Goal: Information Seeking & Learning: Learn about a topic

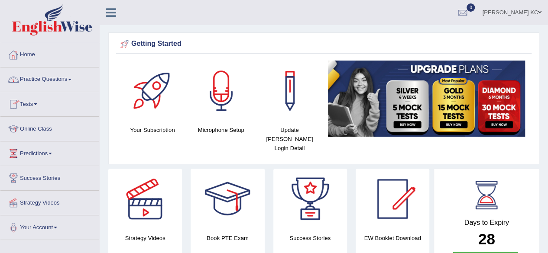
click at [50, 129] on link "Online Class" at bounding box center [49, 128] width 99 height 22
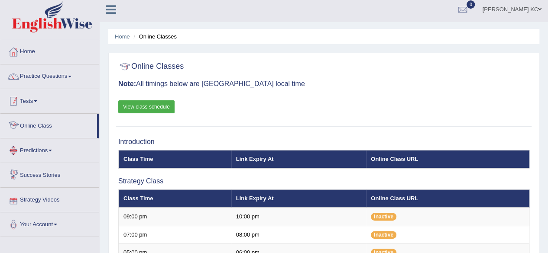
scroll to position [1, 0]
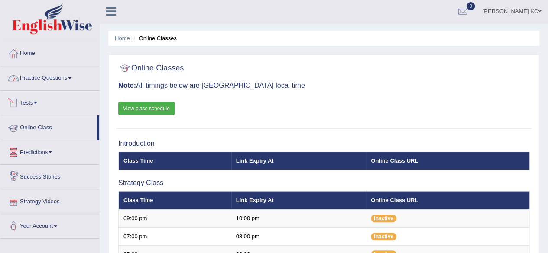
click at [49, 79] on link "Practice Questions" at bounding box center [49, 77] width 99 height 22
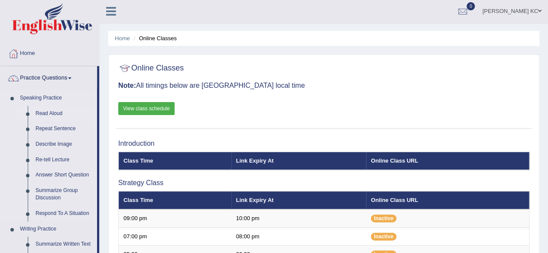
click at [49, 113] on link "Read Aloud" at bounding box center [64, 114] width 65 height 16
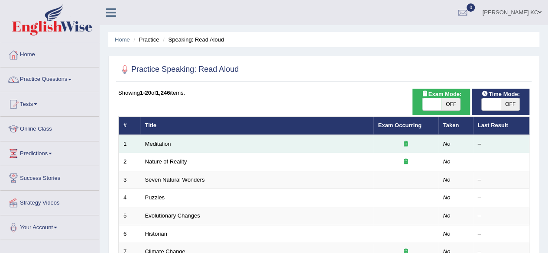
click at [266, 148] on td "Meditation" at bounding box center [256, 144] width 233 height 18
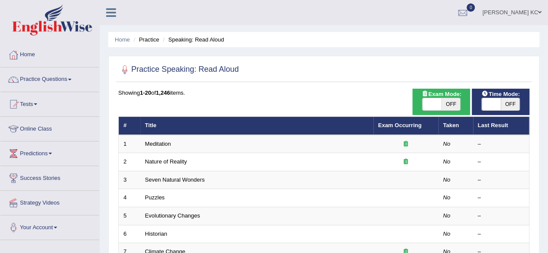
click at [445, 101] on span "OFF" at bounding box center [450, 104] width 19 height 12
checkbox input "true"
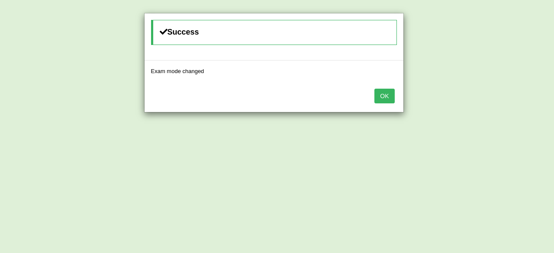
click at [389, 92] on button "OK" at bounding box center [385, 96] width 20 height 15
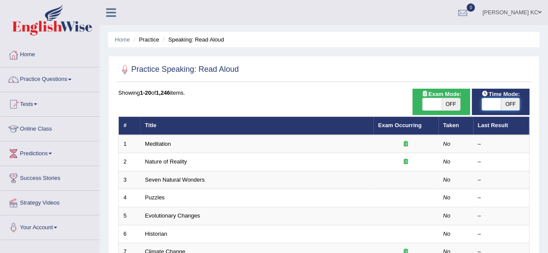
click at [495, 106] on span at bounding box center [491, 104] width 19 height 12
checkbox input "true"
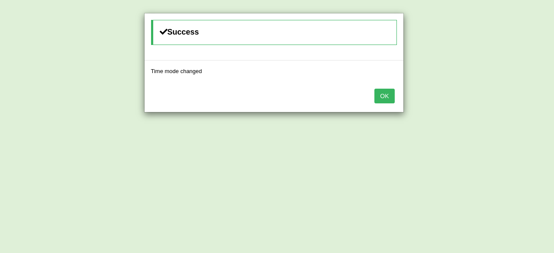
click at [379, 98] on button "OK" at bounding box center [385, 96] width 20 height 15
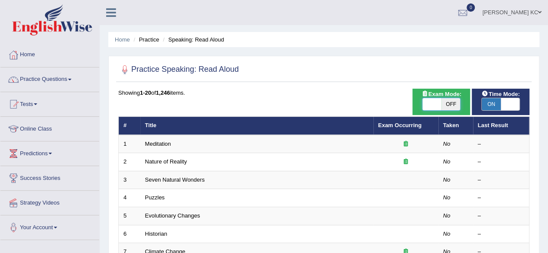
click at [435, 105] on span at bounding box center [431, 104] width 19 height 12
checkbox input "true"
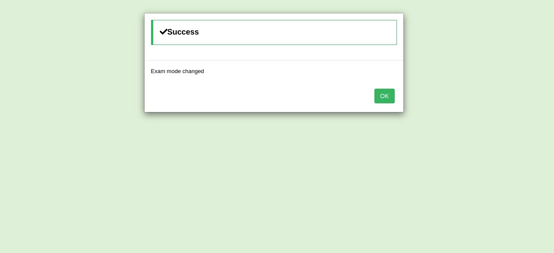
click at [395, 95] on div "OK" at bounding box center [274, 97] width 259 height 30
click at [385, 99] on button "OK" at bounding box center [385, 96] width 20 height 15
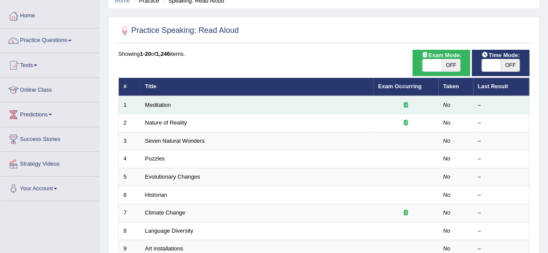
scroll to position [41, 0]
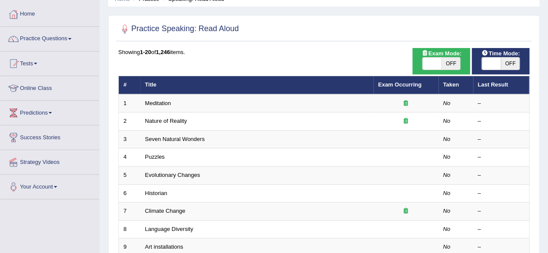
click at [506, 65] on span "OFF" at bounding box center [510, 64] width 19 height 12
checkbox input "true"
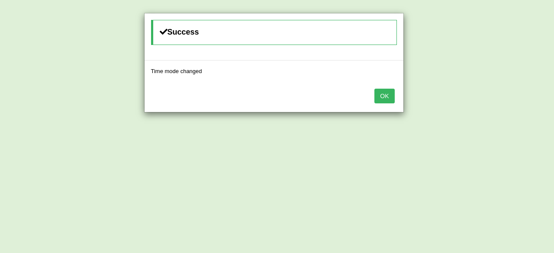
click at [386, 98] on button "OK" at bounding box center [385, 96] width 20 height 15
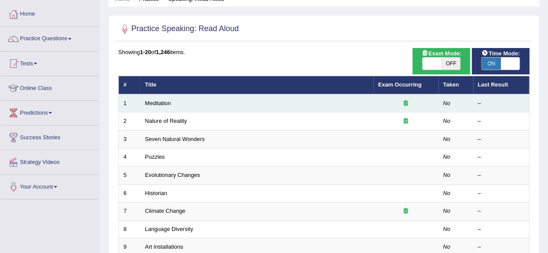
click at [371, 108] on td "Meditation" at bounding box center [256, 103] width 233 height 18
click at [380, 106] on div at bounding box center [405, 104] width 55 height 8
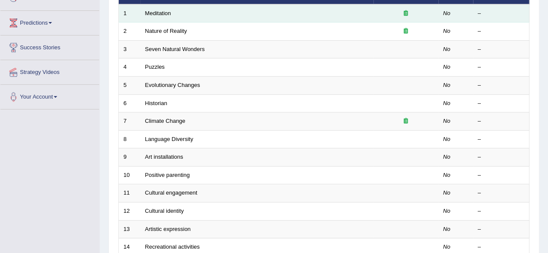
scroll to position [52, 0]
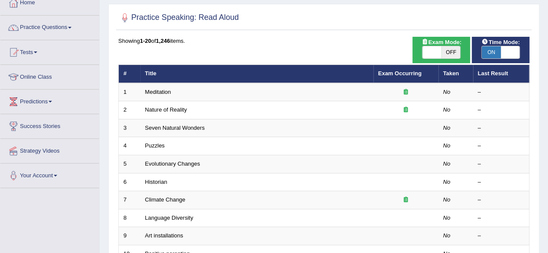
click at [149, 79] on th "Title" at bounding box center [256, 74] width 233 height 18
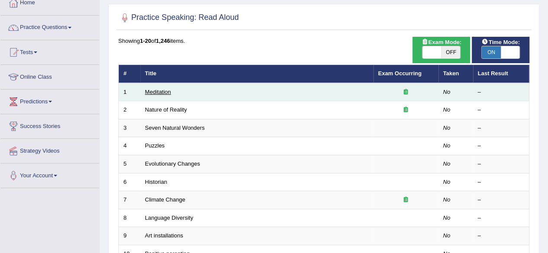
click at [149, 90] on link "Meditation" at bounding box center [158, 92] width 26 height 6
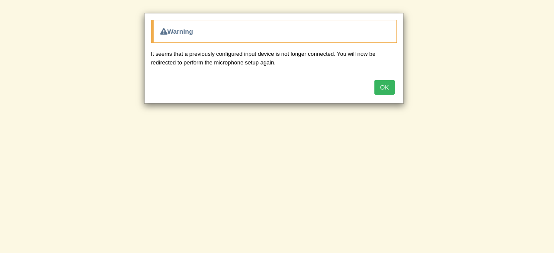
click at [391, 86] on button "OK" at bounding box center [385, 87] width 20 height 15
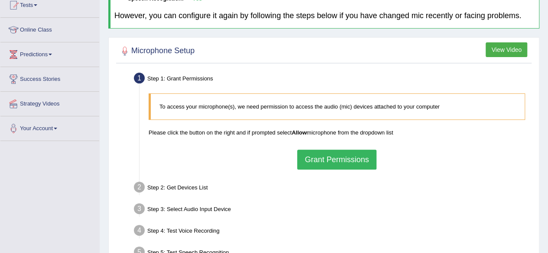
scroll to position [99, 0]
click at [305, 158] on button "Grant Permissions" at bounding box center [336, 160] width 79 height 20
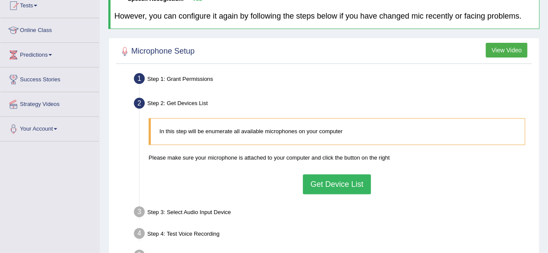
click at [321, 188] on button "Get Device List" at bounding box center [337, 185] width 68 height 20
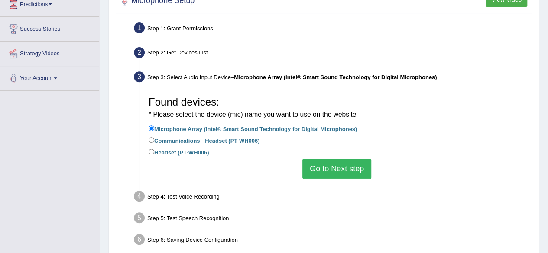
scroll to position [150, 0]
click at [155, 153] on label "Headset (PT-WH006)" at bounding box center [179, 152] width 60 height 10
click at [154, 153] on input "Headset (PT-WH006)" at bounding box center [152, 152] width 6 height 6
radio input "true"
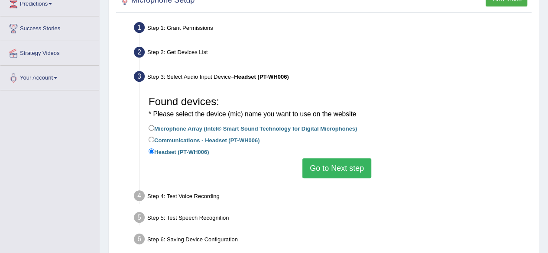
click at [344, 168] on button "Go to Next step" at bounding box center [336, 169] width 69 height 20
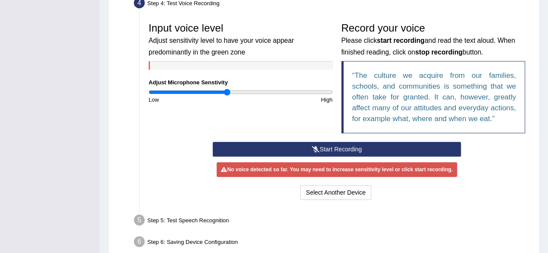
scroll to position [249, 0]
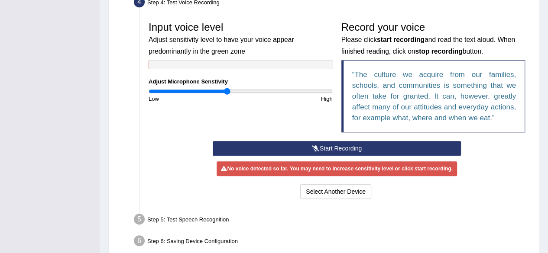
click at [331, 147] on button "Start Recording" at bounding box center [337, 148] width 248 height 15
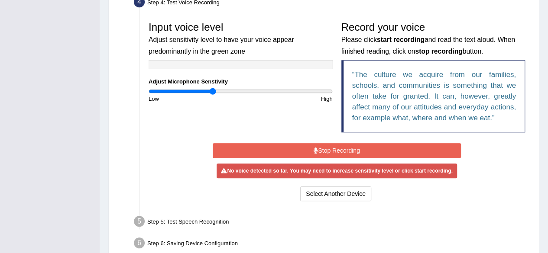
click at [213, 90] on input "range" at bounding box center [241, 91] width 184 height 7
click at [219, 91] on input "range" at bounding box center [241, 91] width 184 height 7
click at [223, 91] on input "range" at bounding box center [241, 91] width 184 height 7
type input "0.88"
click at [228, 91] on input "range" at bounding box center [241, 91] width 184 height 7
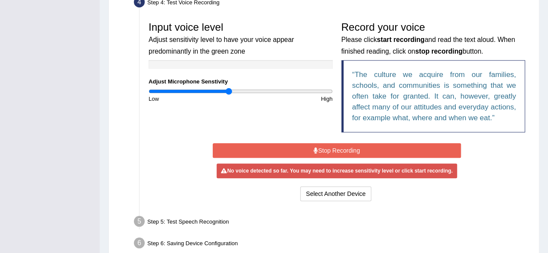
click at [282, 162] on div "Start Recording Stop Recording Note: Please listen to the recording till the en…" at bounding box center [336, 172] width 257 height 62
click at [278, 152] on button "Stop Recording" at bounding box center [337, 150] width 248 height 15
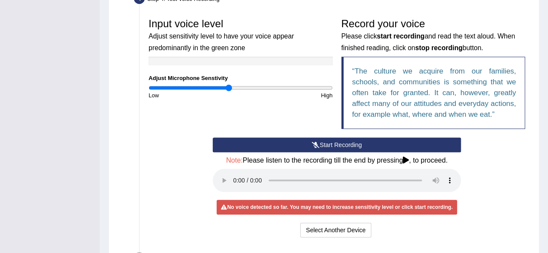
scroll to position [257, 0]
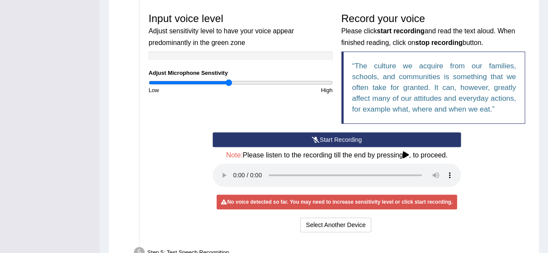
click at [330, 134] on button "Start Recording" at bounding box center [337, 140] width 248 height 15
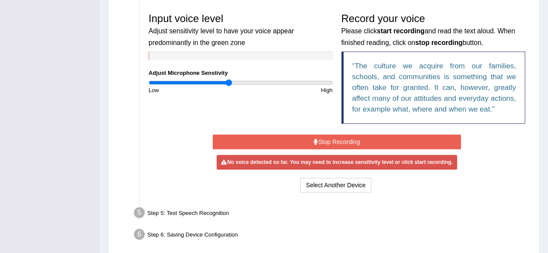
click at [330, 138] on button "Stop Recording" at bounding box center [337, 142] width 248 height 15
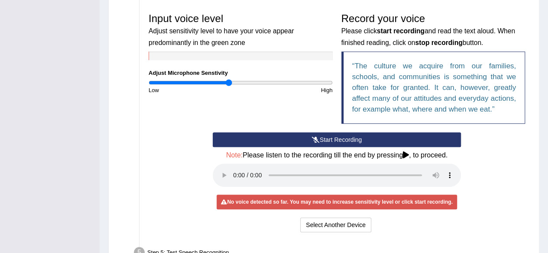
click at [330, 138] on button "Start Recording" at bounding box center [337, 140] width 248 height 15
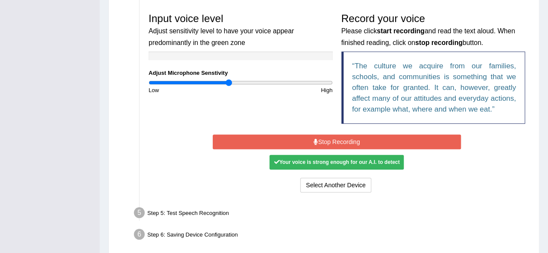
click at [330, 138] on button "Stop Recording" at bounding box center [337, 142] width 248 height 15
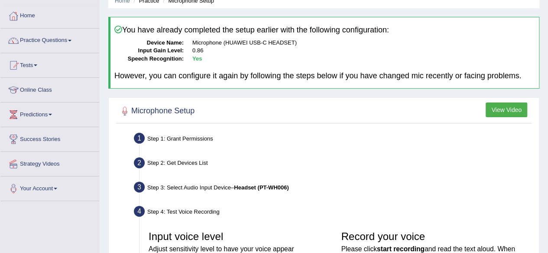
scroll to position [0, 0]
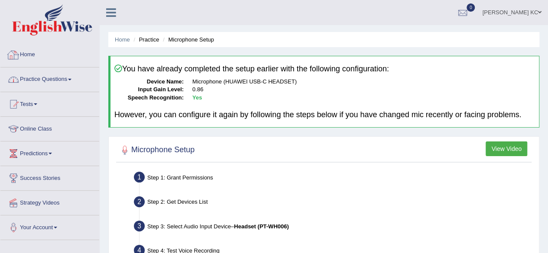
click at [46, 81] on link "Practice Questions" at bounding box center [49, 79] width 99 height 22
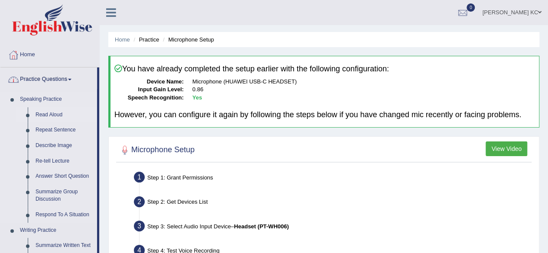
click at [53, 115] on link "Read Aloud" at bounding box center [64, 115] width 65 height 16
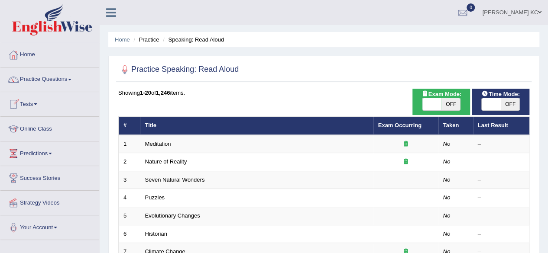
click at [433, 107] on span at bounding box center [431, 104] width 19 height 12
checkbox input "true"
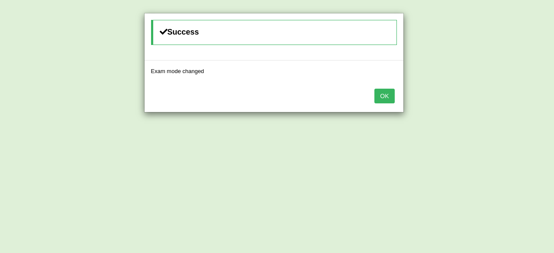
click at [387, 90] on button "OK" at bounding box center [385, 96] width 20 height 15
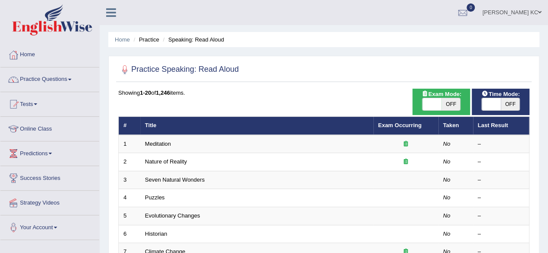
click at [493, 101] on span at bounding box center [491, 104] width 19 height 12
checkbox input "true"
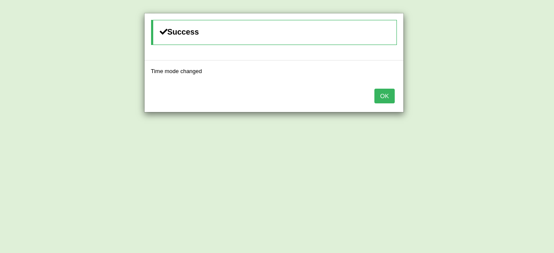
click at [389, 102] on button "OK" at bounding box center [385, 96] width 20 height 15
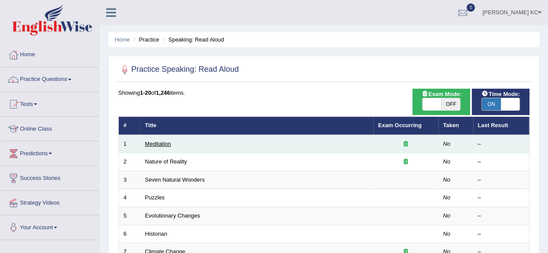
click at [159, 146] on link "Meditation" at bounding box center [158, 144] width 26 height 6
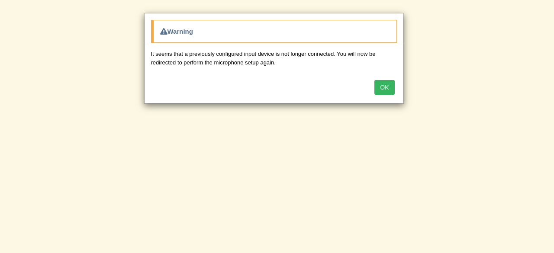
click at [389, 87] on button "OK" at bounding box center [385, 87] width 20 height 15
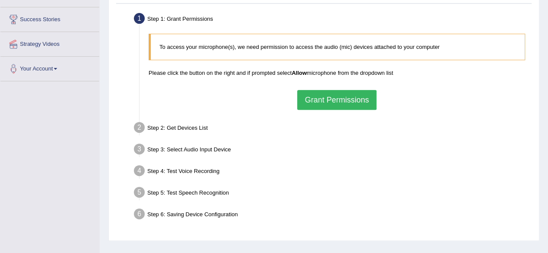
scroll to position [159, 0]
click at [354, 93] on button "Grant Permissions" at bounding box center [336, 100] width 79 height 20
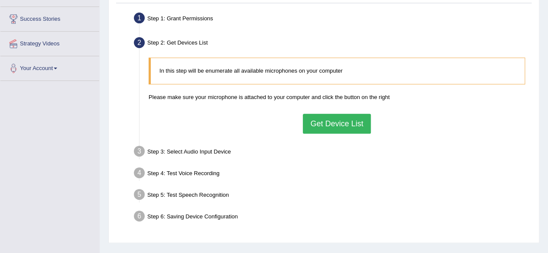
click at [354, 120] on button "Get Device List" at bounding box center [337, 124] width 68 height 20
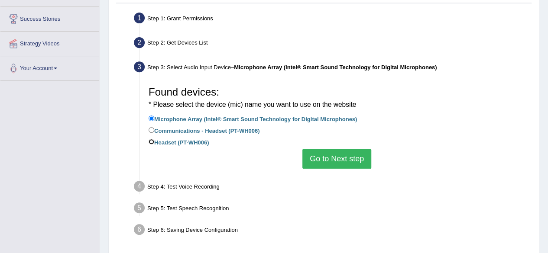
click at [150, 139] on input "Headset (PT-WH006)" at bounding box center [152, 142] width 6 height 6
radio input "true"
click at [150, 132] on input "Communications - Headset (PT-WH006)" at bounding box center [152, 130] width 6 height 6
radio input "true"
click at [327, 159] on button "Go to Next step" at bounding box center [336, 159] width 69 height 20
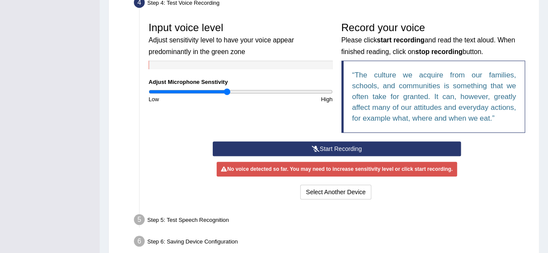
scroll to position [249, 0]
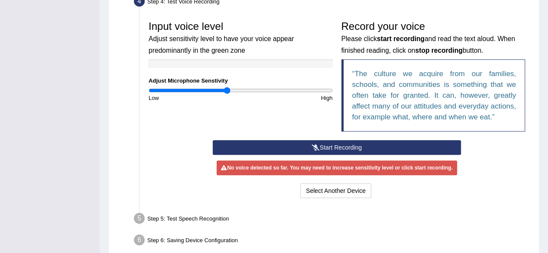
click at [332, 148] on button "Start Recording" at bounding box center [337, 147] width 248 height 15
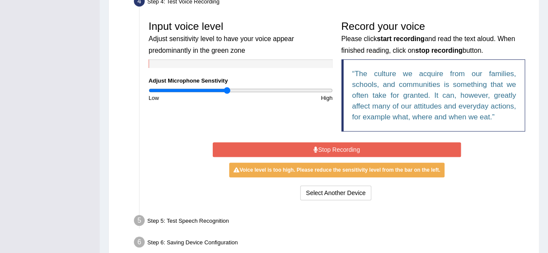
click at [223, 89] on input "range" at bounding box center [241, 90] width 184 height 7
click at [295, 150] on button "Stop Recording" at bounding box center [337, 149] width 248 height 15
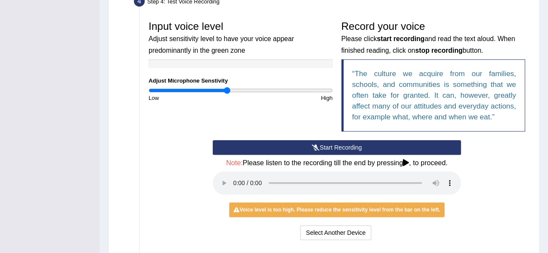
click at [224, 92] on input "range" at bounding box center [241, 90] width 184 height 7
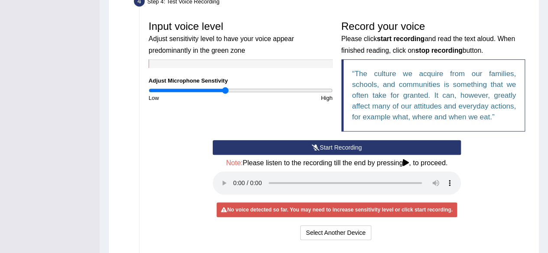
type input "0.86"
click at [226, 92] on input "range" at bounding box center [241, 90] width 184 height 7
click at [267, 151] on button "Start Recording" at bounding box center [337, 147] width 248 height 15
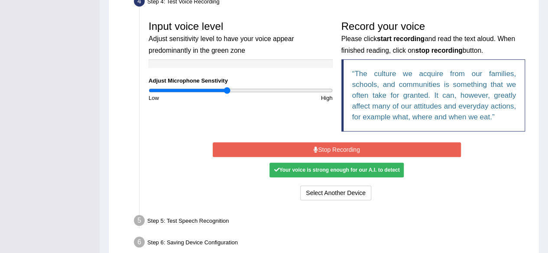
click at [309, 153] on button "Stop Recording" at bounding box center [337, 149] width 248 height 15
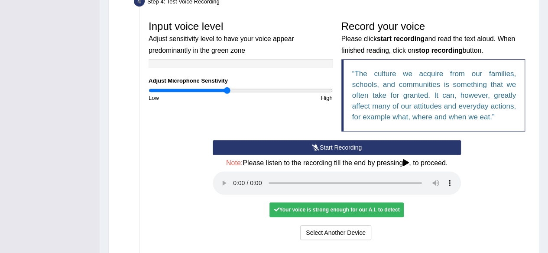
click at [303, 210] on div "Your voice is strong enough for our A.I. to detect" at bounding box center [336, 210] width 134 height 15
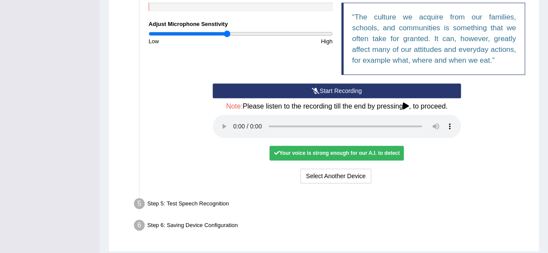
scroll to position [307, 0]
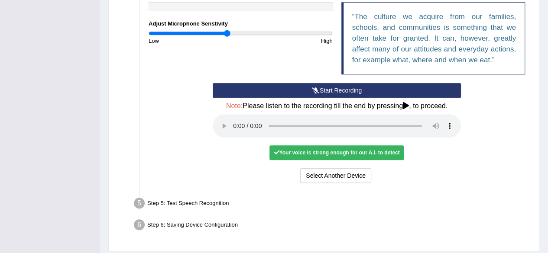
click at [188, 201] on div "Step 5: Test Speech Recognition" at bounding box center [332, 204] width 405 height 19
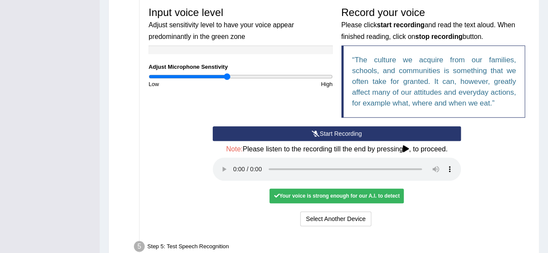
scroll to position [269, 0]
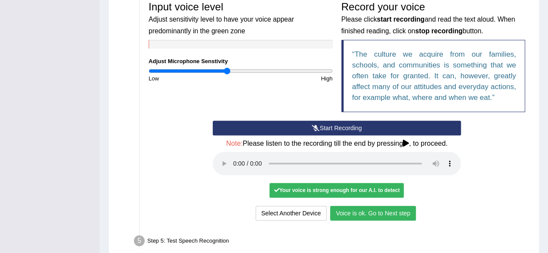
click at [346, 215] on button "Voice is ok. Go to Next step" at bounding box center [373, 213] width 86 height 15
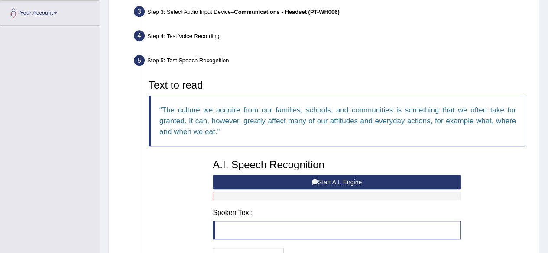
scroll to position [210, 0]
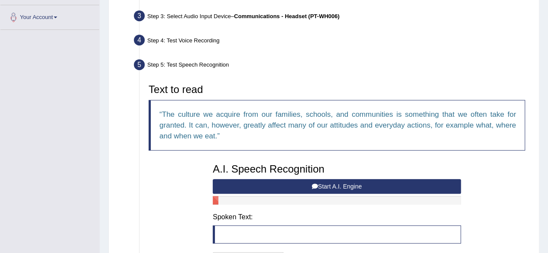
click at [340, 187] on button "Start A.I. Engine" at bounding box center [337, 186] width 248 height 15
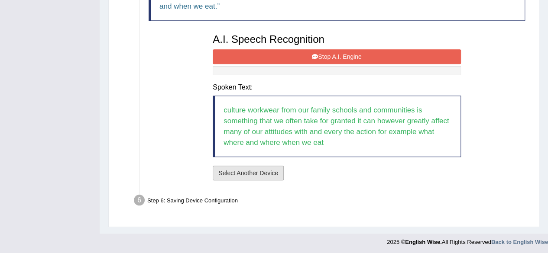
scroll to position [340, 0]
click at [283, 52] on button "Stop A.I. Engine" at bounding box center [337, 56] width 248 height 15
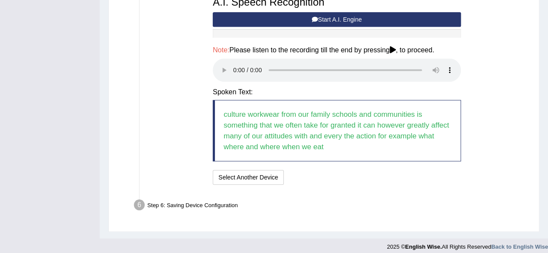
scroll to position [382, 0]
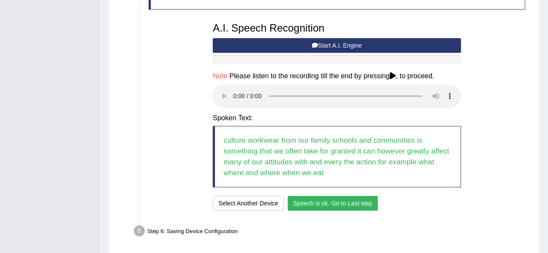
click at [307, 202] on button "Speech is ok. Go to Last step" at bounding box center [333, 203] width 91 height 15
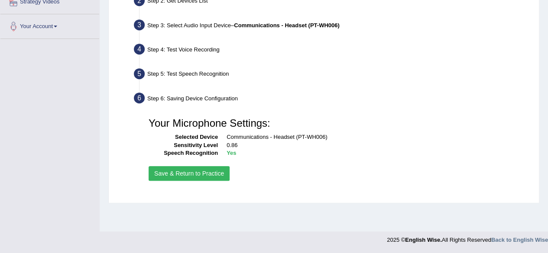
scroll to position [201, 0]
click at [198, 173] on button "Save & Return to Practice" at bounding box center [189, 174] width 81 height 15
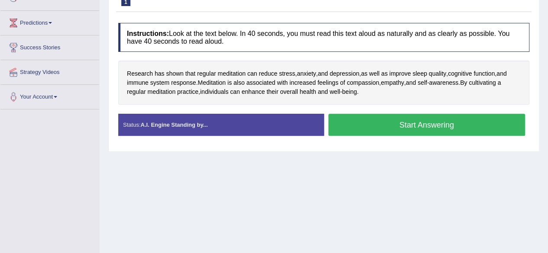
scroll to position [132, 0]
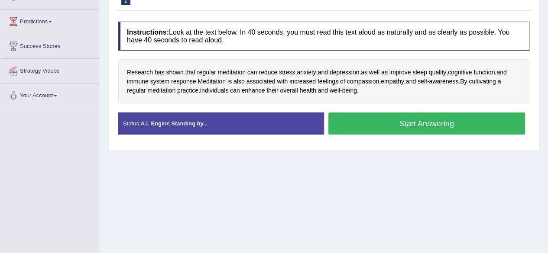
click at [198, 173] on div "Home Practice Speaking: Read Aloud Meditation * Remember to use the device Comm…" at bounding box center [324, 84] width 448 height 433
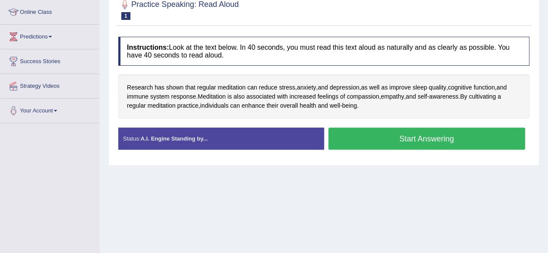
scroll to position [118, 0]
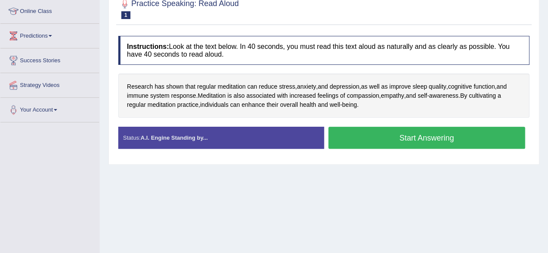
click at [367, 148] on button "Start Answering" at bounding box center [426, 138] width 197 height 22
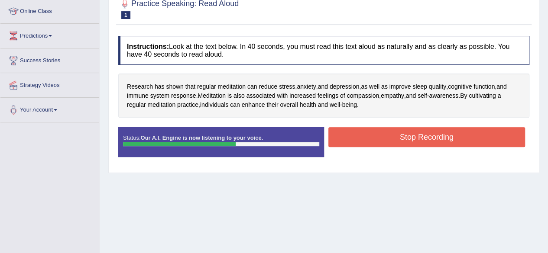
click at [367, 147] on button "Stop Recording" at bounding box center [426, 137] width 197 height 20
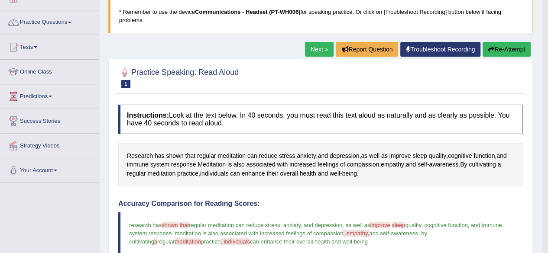
scroll to position [53, 0]
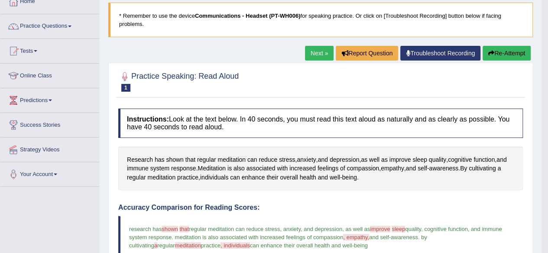
click at [493, 55] on button "Re-Attempt" at bounding box center [506, 53] width 48 height 15
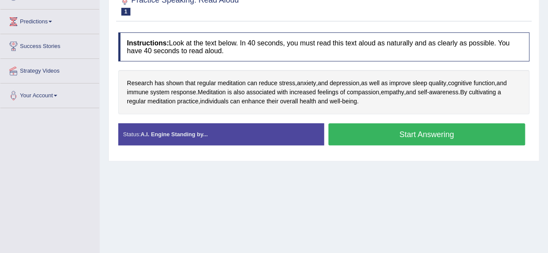
scroll to position [133, 0]
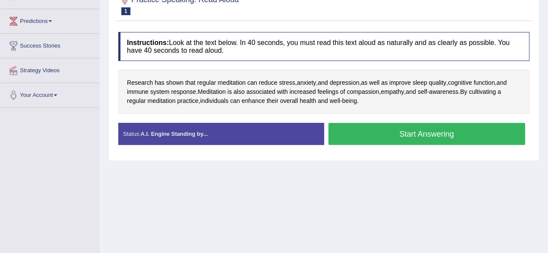
click at [403, 144] on button "Start Answering" at bounding box center [426, 134] width 197 height 22
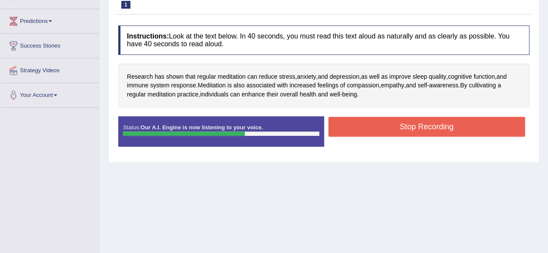
click at [404, 129] on button "Stop Recording" at bounding box center [426, 127] width 197 height 20
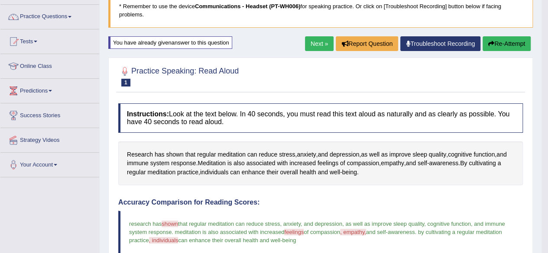
scroll to position [62, 0]
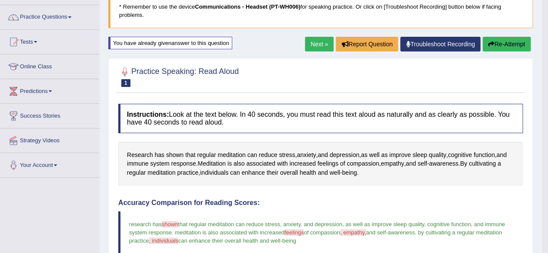
click at [523, 41] on button "Re-Attempt" at bounding box center [506, 44] width 48 height 15
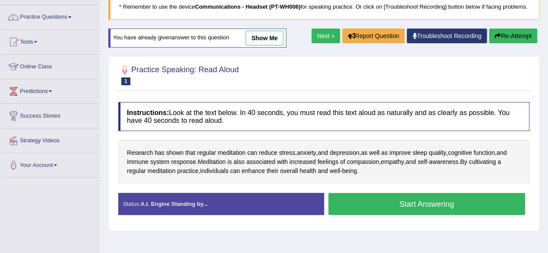
click at [389, 205] on button "Start Answering" at bounding box center [426, 204] width 197 height 22
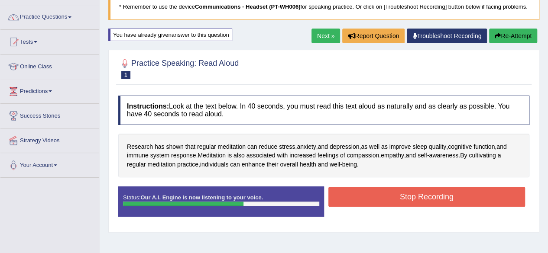
click at [389, 205] on button "Stop Recording" at bounding box center [426, 197] width 197 height 20
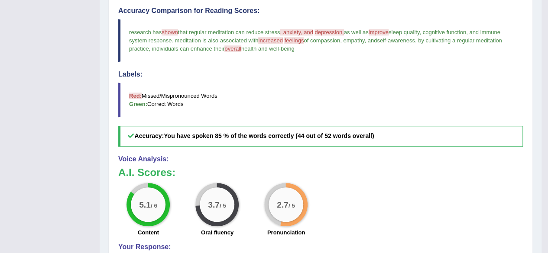
scroll to position [348, 0]
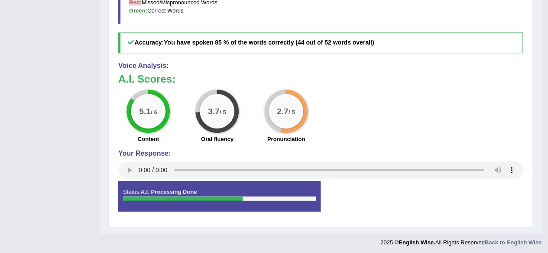
click at [277, 100] on div "2.7 / 5" at bounding box center [285, 111] width 35 height 35
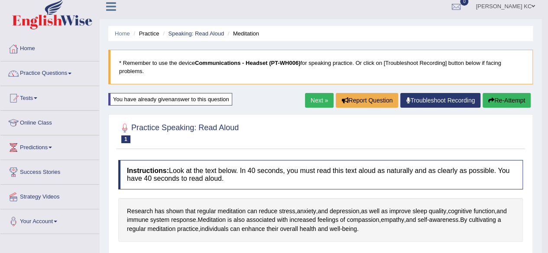
scroll to position [0, 0]
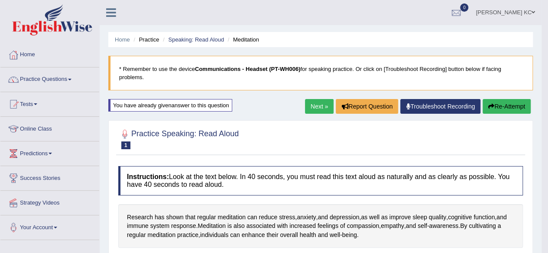
click at [324, 105] on link "Next »" at bounding box center [319, 106] width 29 height 15
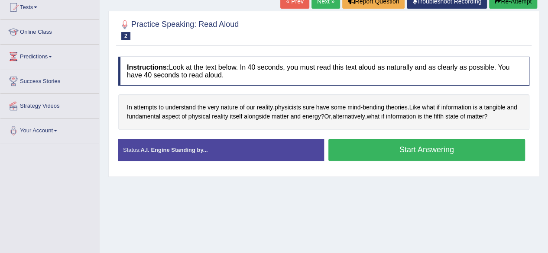
scroll to position [102, 0]
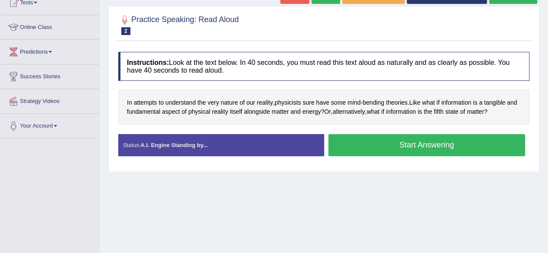
click at [394, 149] on button "Start Answering" at bounding box center [426, 145] width 197 height 22
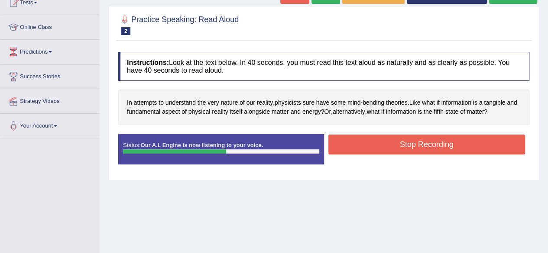
click at [394, 149] on button "Stop Recording" at bounding box center [426, 145] width 197 height 20
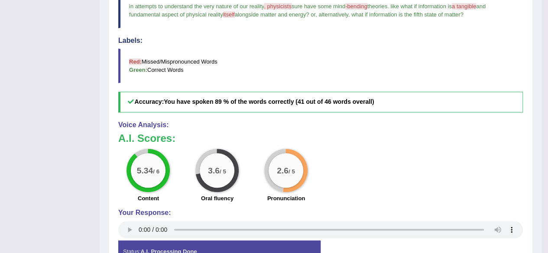
scroll to position [266, 0]
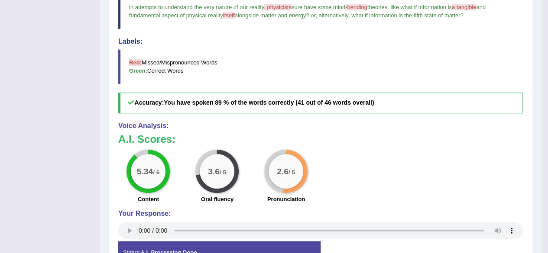
click at [188, 55] on blockquote "Red: Missed/Mispronounced Words Green: Correct Words" at bounding box center [320, 66] width 404 height 35
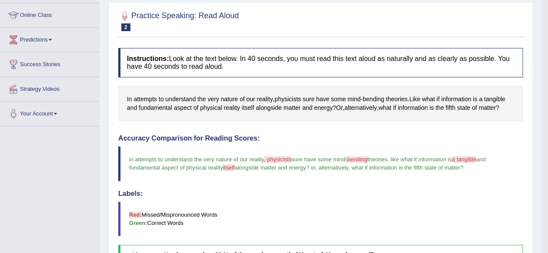
scroll to position [60, 0]
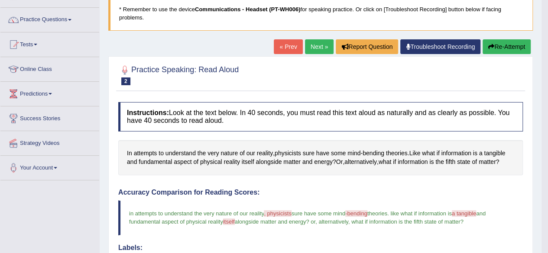
click at [501, 42] on button "Re-Attempt" at bounding box center [506, 46] width 48 height 15
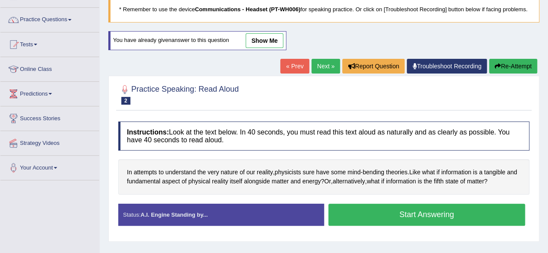
scroll to position [60, 0]
click at [391, 223] on button "Start Answering" at bounding box center [426, 215] width 197 height 22
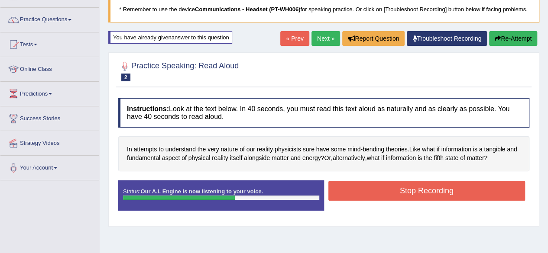
click at [408, 197] on button "Stop Recording" at bounding box center [426, 191] width 197 height 20
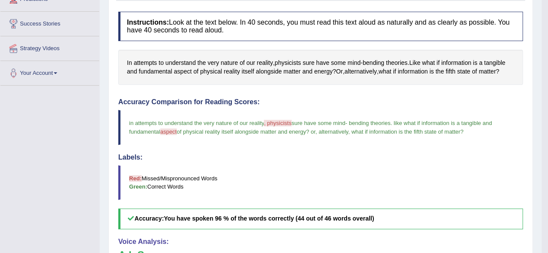
scroll to position [154, 0]
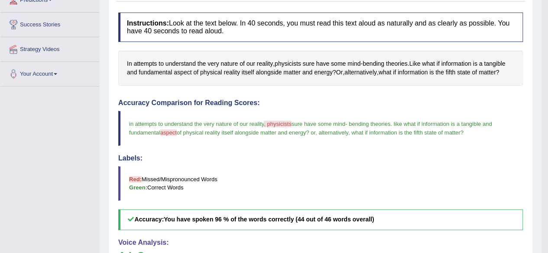
click at [269, 121] on span ", physicists" at bounding box center [278, 124] width 28 height 6
click at [285, 123] on span ", physicists" at bounding box center [278, 124] width 28 height 6
drag, startPoint x: 288, startPoint y: 123, endPoint x: 262, endPoint y: 123, distance: 25.6
click at [262, 123] on blockquote "in attempts to understand the very nature of our reality , physicists physicist…" at bounding box center [320, 128] width 404 height 35
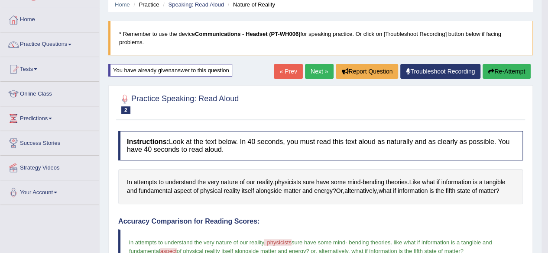
scroll to position [34, 0]
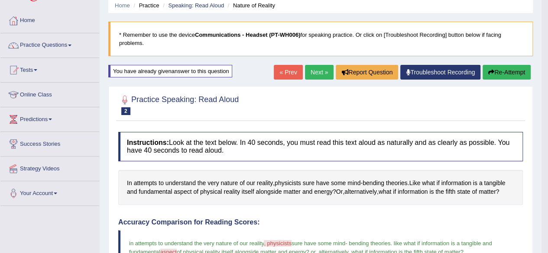
click at [501, 69] on button "Re-Attempt" at bounding box center [506, 72] width 48 height 15
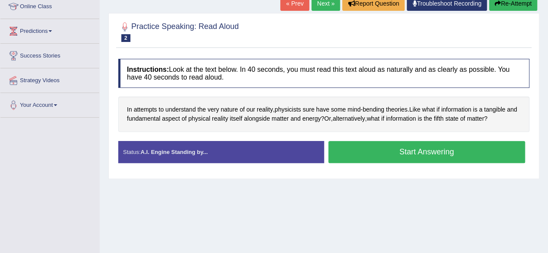
scroll to position [123, 0]
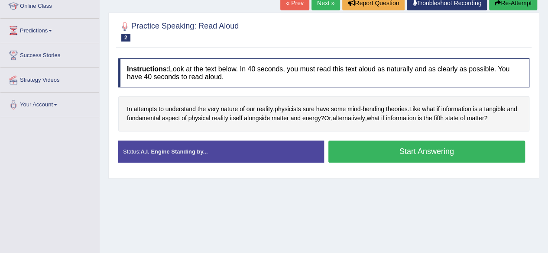
click at [365, 153] on button "Start Answering" at bounding box center [426, 152] width 197 height 22
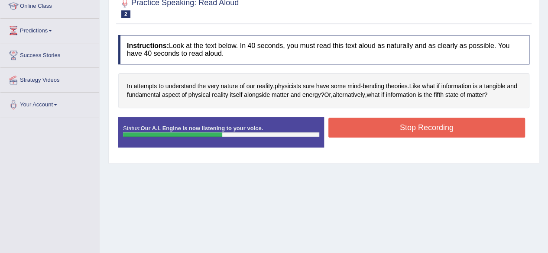
click at [369, 133] on button "Stop Recording" at bounding box center [426, 128] width 197 height 20
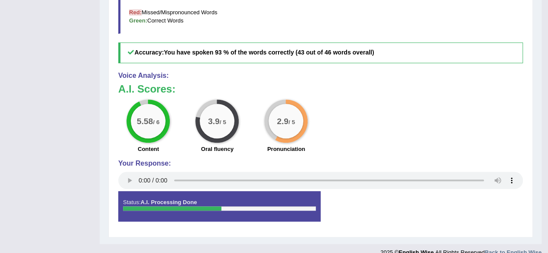
scroll to position [331, 0]
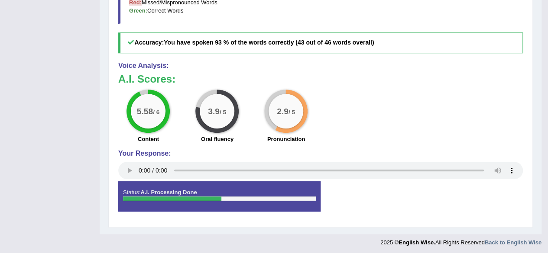
click at [288, 109] on small "/ 5" at bounding box center [291, 112] width 6 height 6
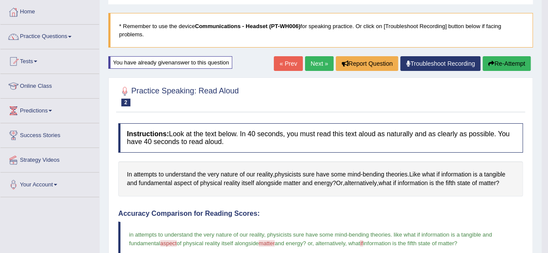
scroll to position [0, 0]
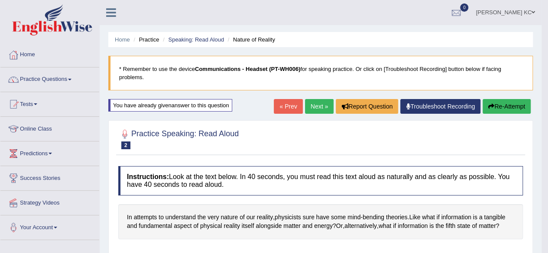
click at [323, 109] on link "Next »" at bounding box center [319, 106] width 29 height 15
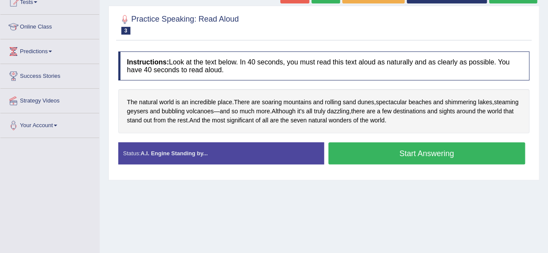
scroll to position [125, 0]
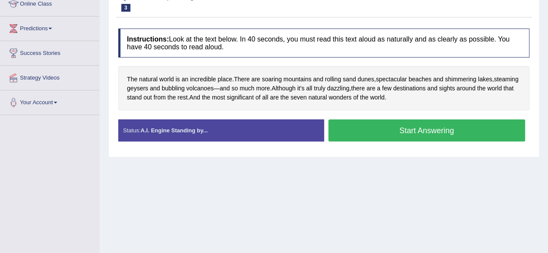
click at [389, 141] on button "Start Answering" at bounding box center [426, 131] width 197 height 22
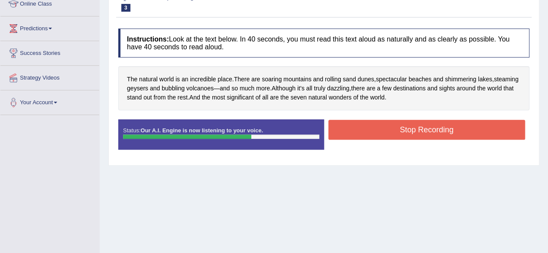
click at [389, 140] on button "Stop Recording" at bounding box center [426, 130] width 197 height 20
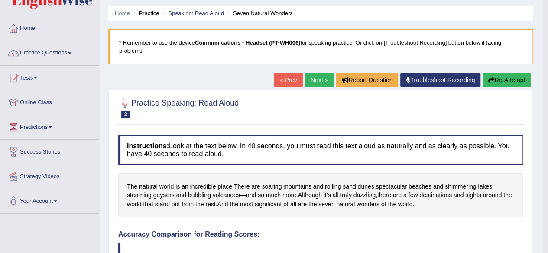
scroll to position [0, 0]
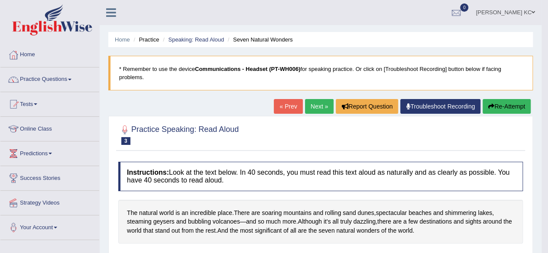
click at [520, 106] on button "Re-Attempt" at bounding box center [506, 106] width 48 height 15
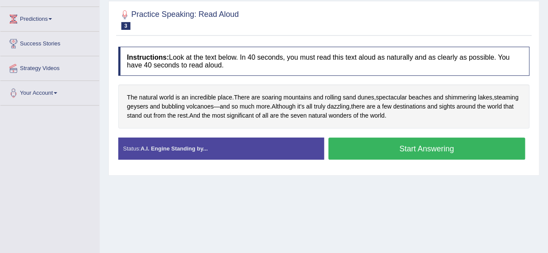
scroll to position [136, 0]
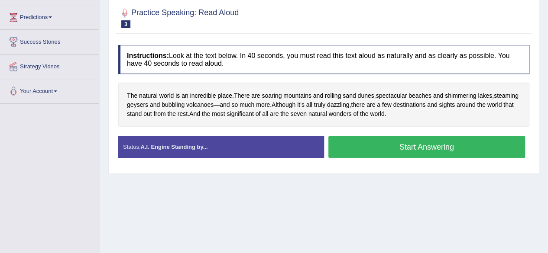
click at [394, 152] on button "Start Answering" at bounding box center [426, 147] width 197 height 22
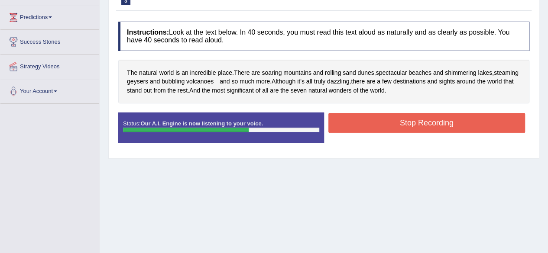
click at [393, 132] on button "Stop Recording" at bounding box center [426, 123] width 197 height 20
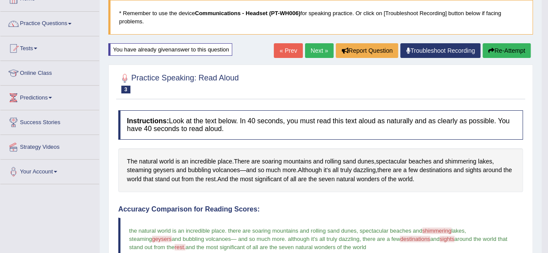
scroll to position [0, 0]
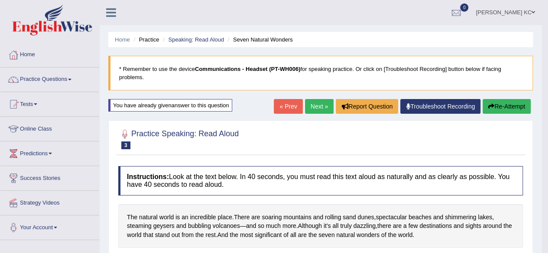
click at [506, 104] on button "Re-Attempt" at bounding box center [506, 106] width 48 height 15
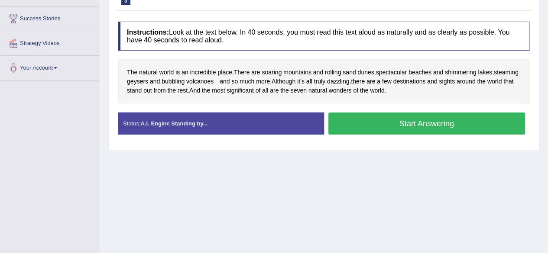
scroll to position [160, 0]
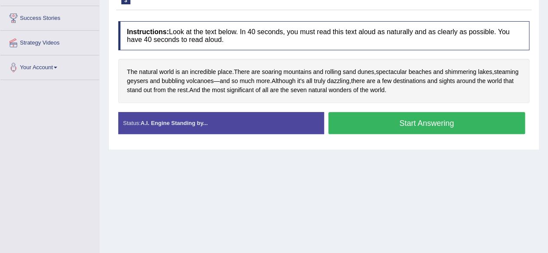
click at [436, 131] on button "Start Answering" at bounding box center [426, 123] width 197 height 22
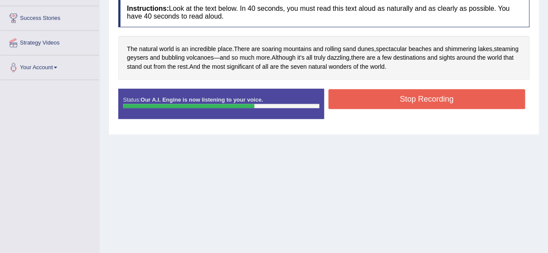
click at [424, 107] on button "Stop Recording" at bounding box center [426, 99] width 197 height 20
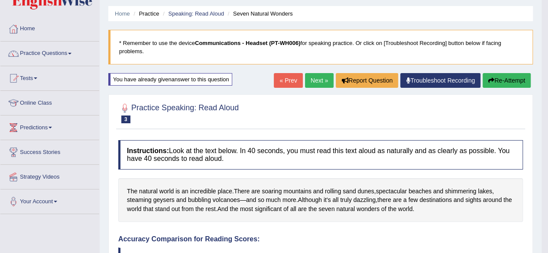
scroll to position [0, 0]
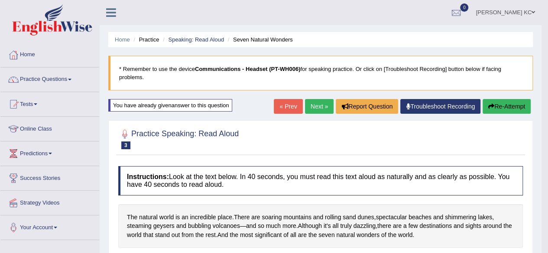
click at [500, 110] on button "Re-Attempt" at bounding box center [506, 106] width 48 height 15
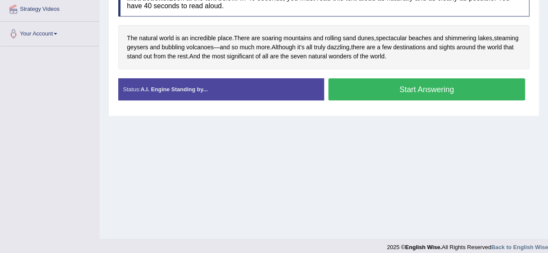
scroll to position [197, 0]
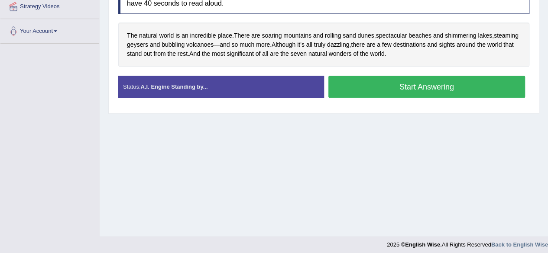
click at [446, 93] on button "Start Answering" at bounding box center [426, 87] width 197 height 22
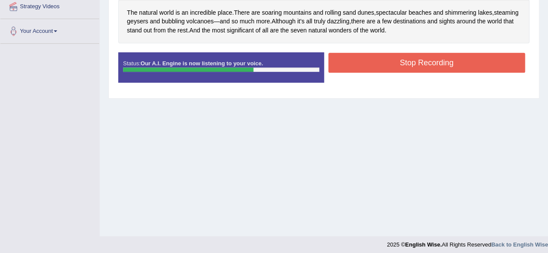
click at [440, 70] on button "Stop Recording" at bounding box center [426, 63] width 197 height 20
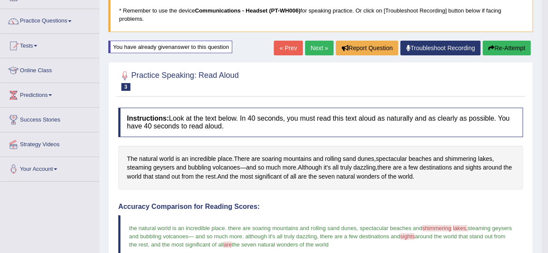
scroll to position [56, 0]
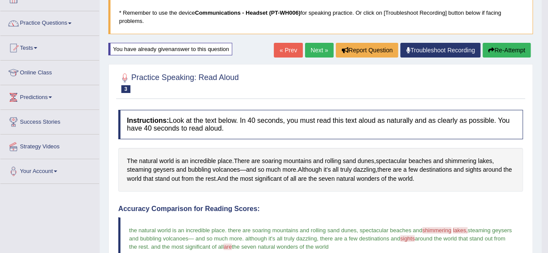
click at [317, 47] on link "Next »" at bounding box center [319, 50] width 29 height 15
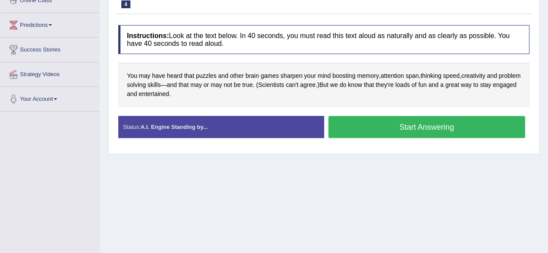
scroll to position [131, 0]
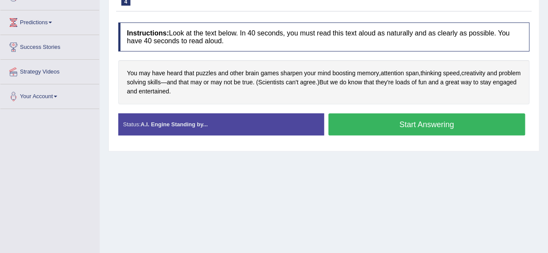
click at [367, 133] on button "Start Answering" at bounding box center [426, 124] width 197 height 22
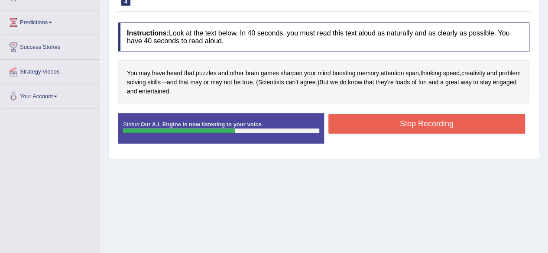
click at [367, 133] on button "Stop Recording" at bounding box center [426, 124] width 197 height 20
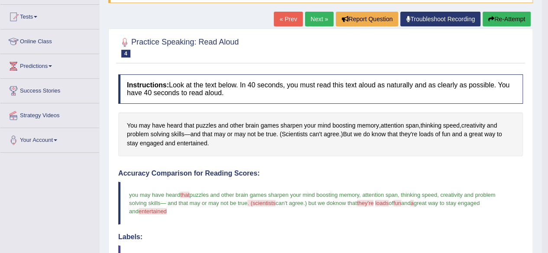
scroll to position [87, 0]
click at [493, 15] on button "Re-Attempt" at bounding box center [506, 19] width 48 height 15
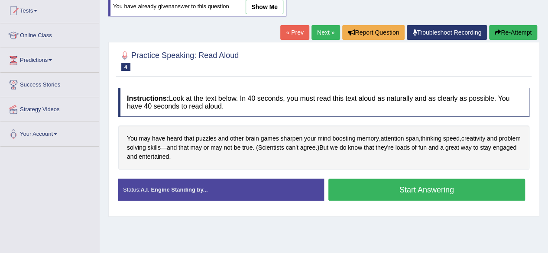
click at [388, 194] on button "Start Answering" at bounding box center [426, 190] width 197 height 22
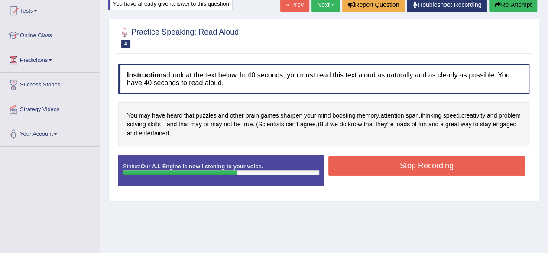
click at [391, 173] on button "Stop Recording" at bounding box center [426, 166] width 197 height 20
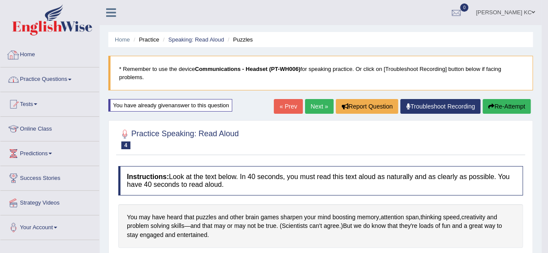
click at [49, 73] on link "Practice Questions" at bounding box center [49, 79] width 99 height 22
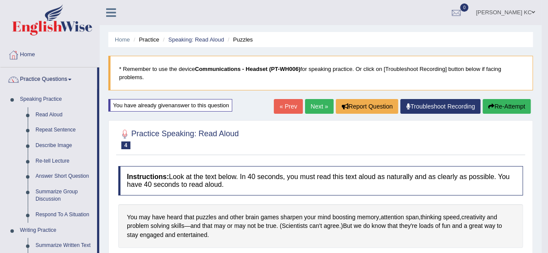
click at [315, 107] on link "Next »" at bounding box center [319, 106] width 29 height 15
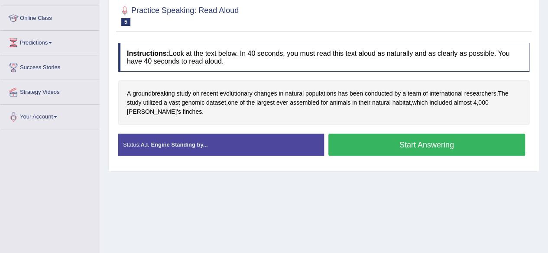
scroll to position [121, 0]
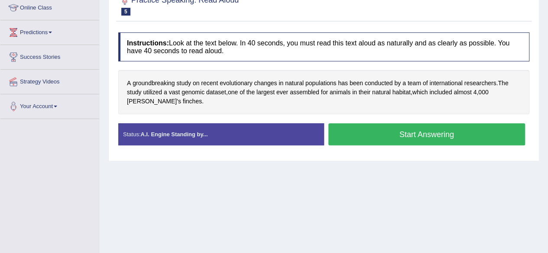
click at [385, 142] on button "Start Answering" at bounding box center [426, 134] width 197 height 22
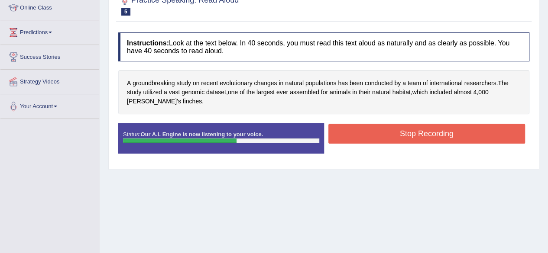
click at [385, 142] on button "Stop Recording" at bounding box center [426, 134] width 197 height 20
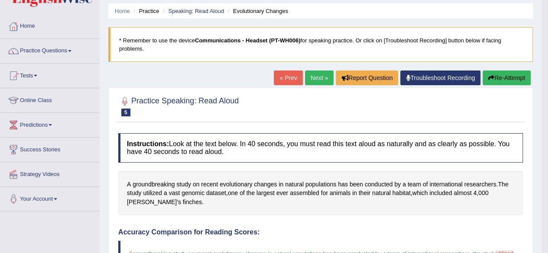
scroll to position [22, 0]
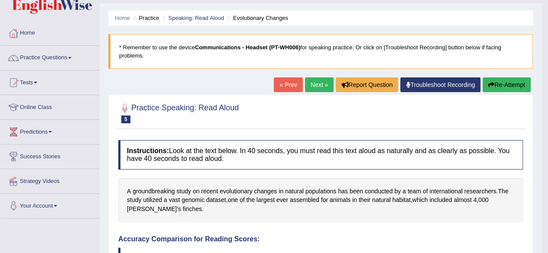
click at [500, 87] on button "Re-Attempt" at bounding box center [506, 85] width 48 height 15
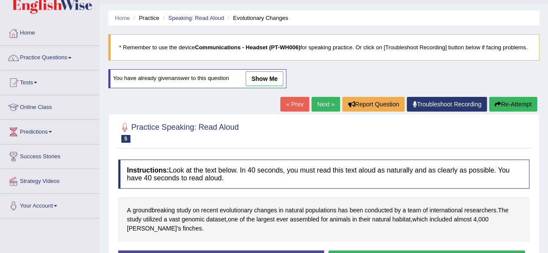
scroll to position [201, 0]
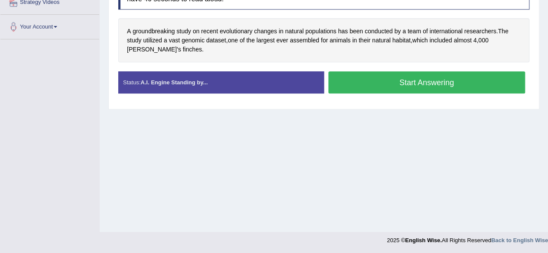
click at [387, 85] on button "Start Answering" at bounding box center [426, 82] width 197 height 22
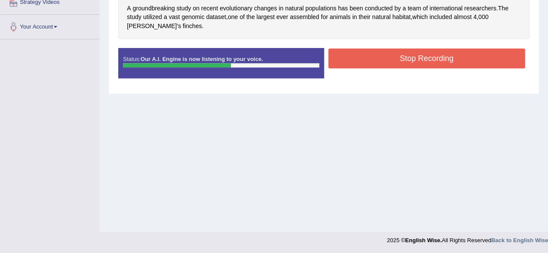
click at [378, 58] on button "Stop Recording" at bounding box center [426, 59] width 197 height 20
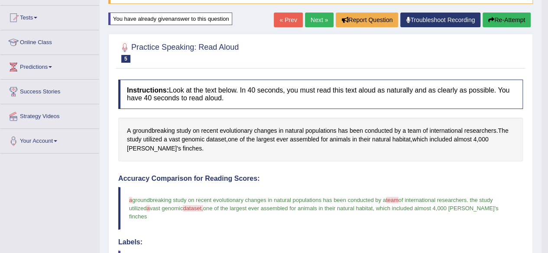
scroll to position [0, 0]
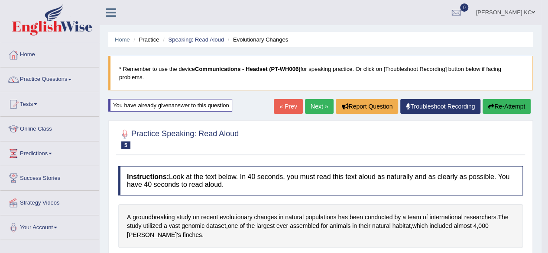
click at [315, 100] on link "Next »" at bounding box center [319, 106] width 29 height 15
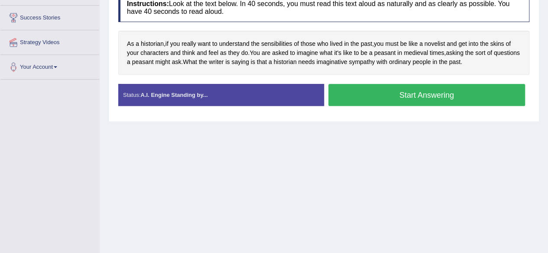
scroll to position [161, 0]
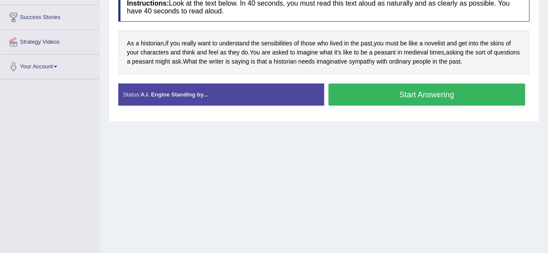
click at [398, 104] on button "Start Answering" at bounding box center [426, 95] width 197 height 22
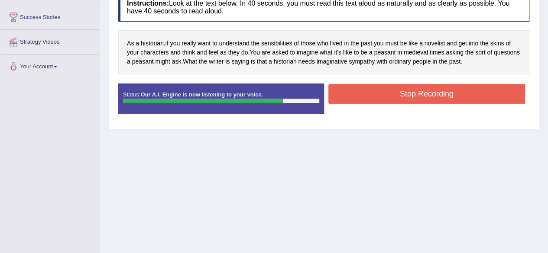
click at [398, 104] on button "Stop Recording" at bounding box center [426, 94] width 197 height 20
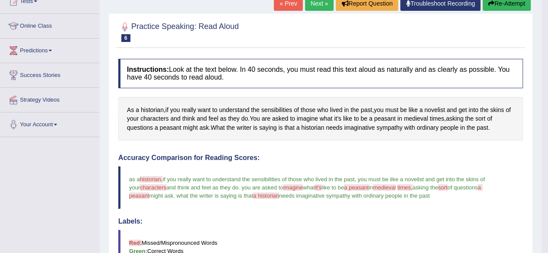
scroll to position [104, 0]
click at [522, 5] on button "Re-Attempt" at bounding box center [506, 3] width 48 height 15
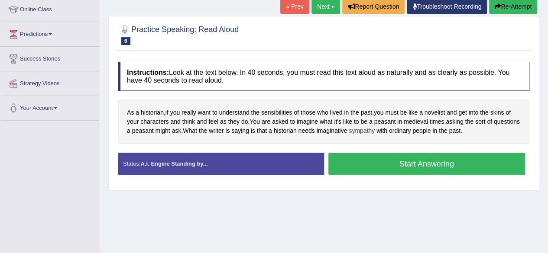
scroll to position [104, 0]
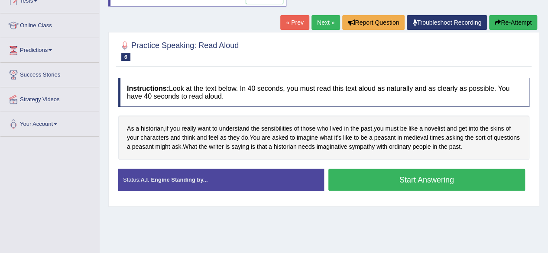
click at [396, 190] on button "Start Answering" at bounding box center [426, 180] width 197 height 22
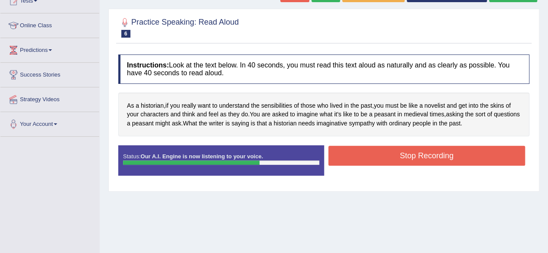
click at [399, 166] on button "Stop Recording" at bounding box center [426, 156] width 197 height 20
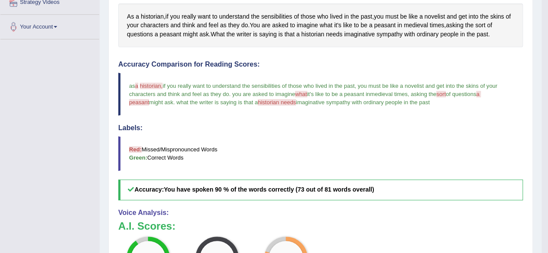
scroll to position [0, 0]
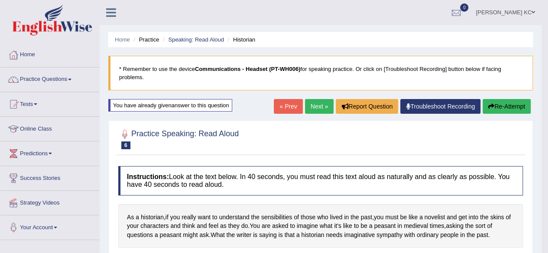
click at [311, 111] on link "Next »" at bounding box center [319, 106] width 29 height 15
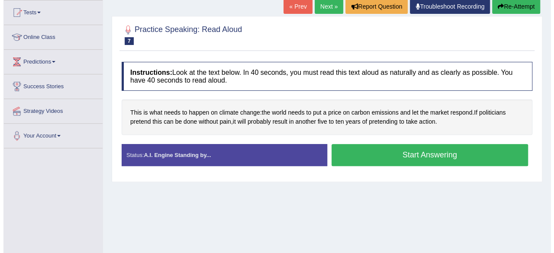
scroll to position [92, 0]
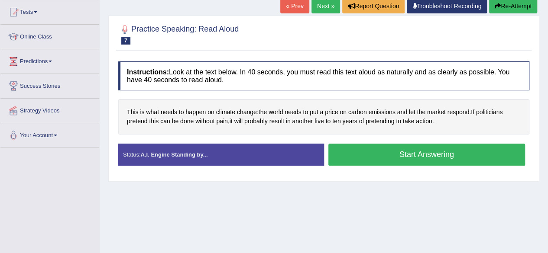
click at [348, 159] on button "Start Answering" at bounding box center [426, 155] width 197 height 22
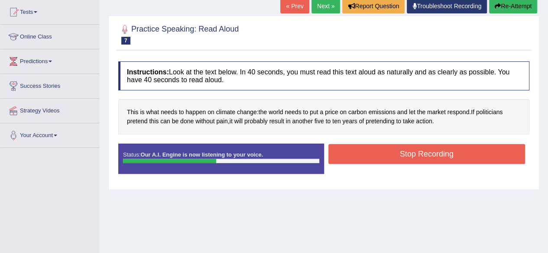
click at [348, 159] on button "Stop Recording" at bounding box center [426, 154] width 197 height 20
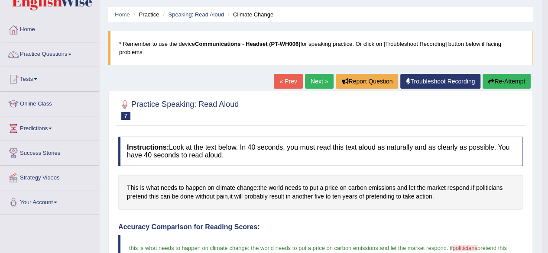
scroll to position [18, 0]
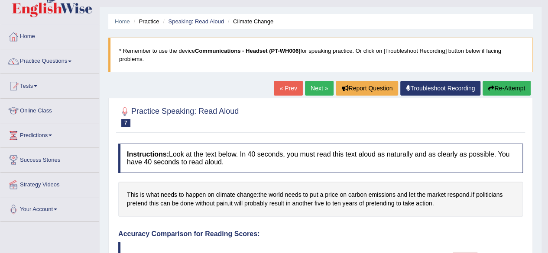
click at [495, 87] on button "Re-Attempt" at bounding box center [506, 88] width 48 height 15
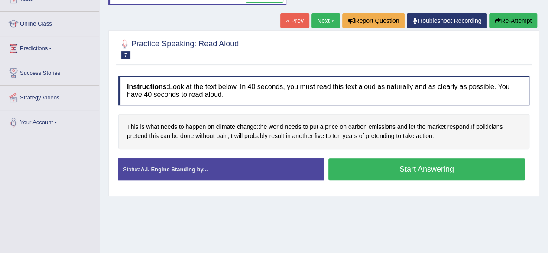
scroll to position [106, 0]
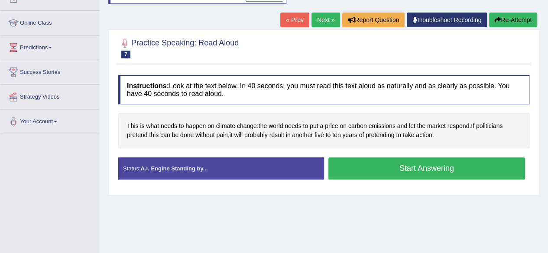
click at [413, 176] on button "Start Answering" at bounding box center [426, 169] width 197 height 22
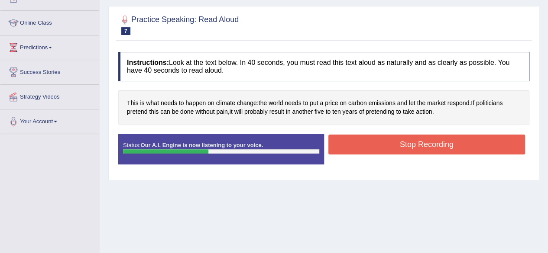
click at [407, 155] on button "Stop Recording" at bounding box center [426, 145] width 197 height 20
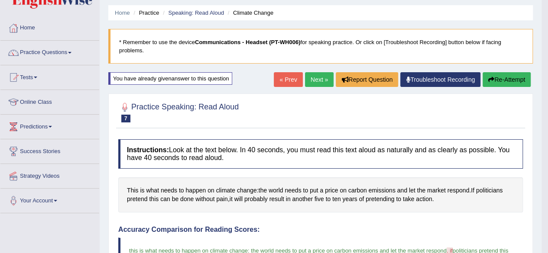
scroll to position [0, 0]
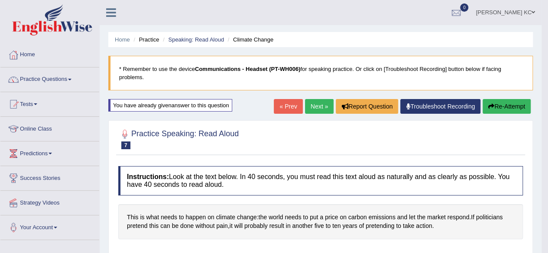
click at [317, 106] on link "Next »" at bounding box center [319, 106] width 29 height 15
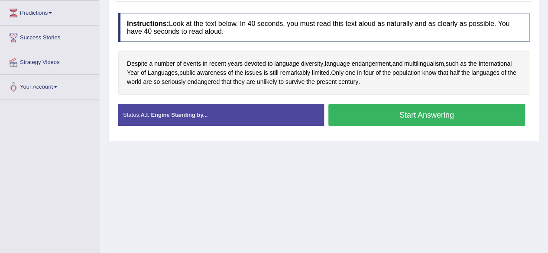
scroll to position [144, 0]
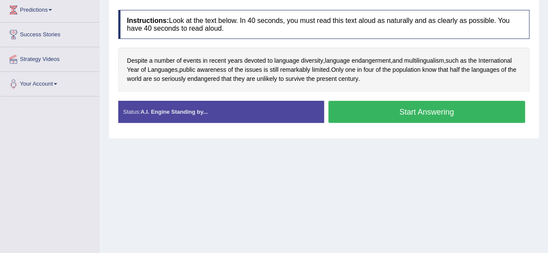
click at [380, 121] on button "Start Answering" at bounding box center [426, 112] width 197 height 22
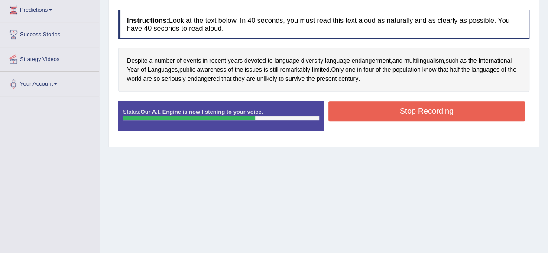
click at [380, 121] on button "Stop Recording" at bounding box center [426, 111] width 197 height 20
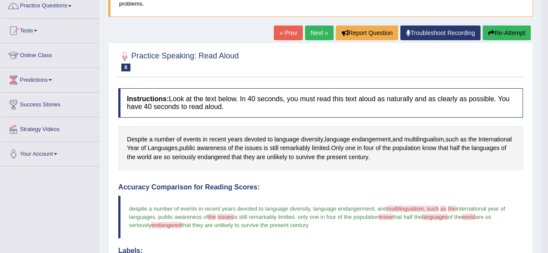
scroll to position [44, 0]
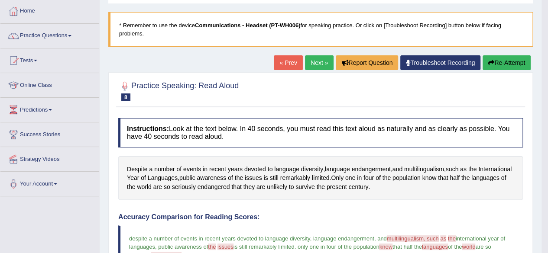
click at [493, 66] on button "Re-Attempt" at bounding box center [506, 62] width 48 height 15
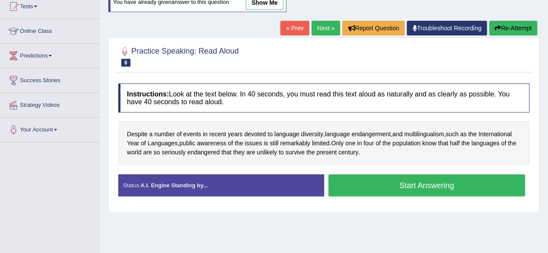
scroll to position [98, 0]
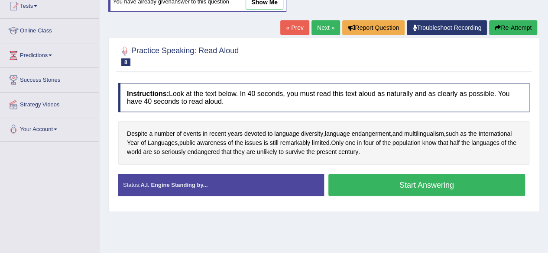
click at [406, 189] on button "Start Answering" at bounding box center [426, 185] width 197 height 22
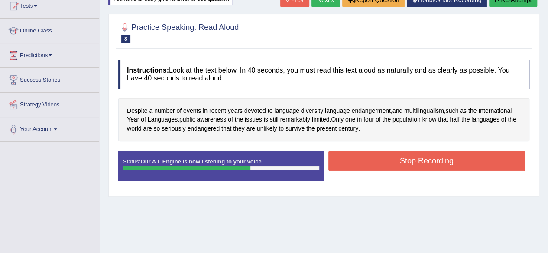
click at [424, 171] on button "Stop Recording" at bounding box center [426, 161] width 197 height 20
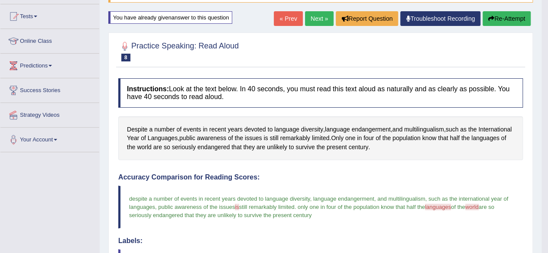
scroll to position [0, 0]
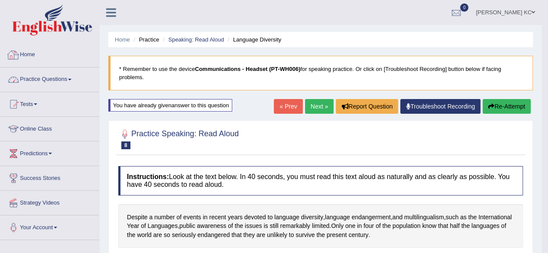
click at [46, 87] on link "Practice Questions" at bounding box center [49, 79] width 99 height 22
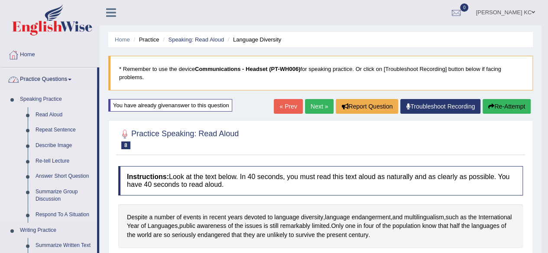
click at [47, 130] on link "Repeat Sentence" at bounding box center [64, 131] width 65 height 16
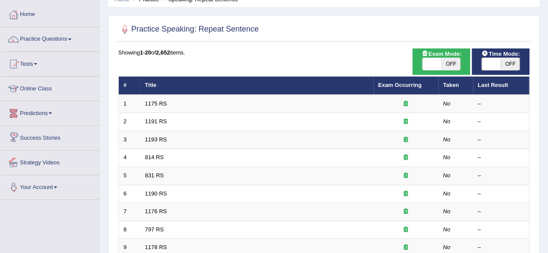
scroll to position [41, 0]
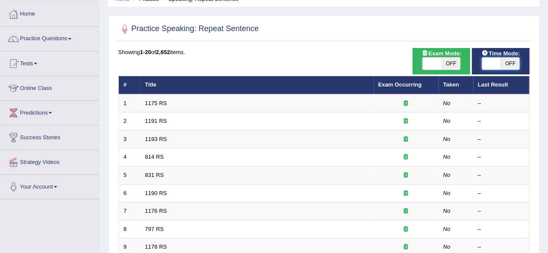
click at [498, 63] on span at bounding box center [491, 64] width 19 height 12
checkbox input "true"
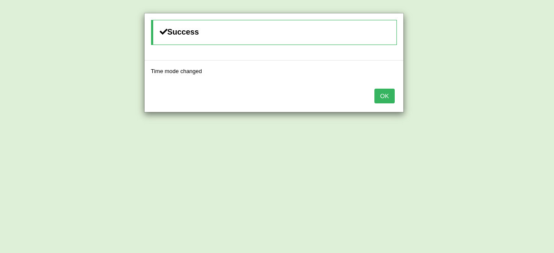
click at [383, 99] on button "OK" at bounding box center [385, 96] width 20 height 15
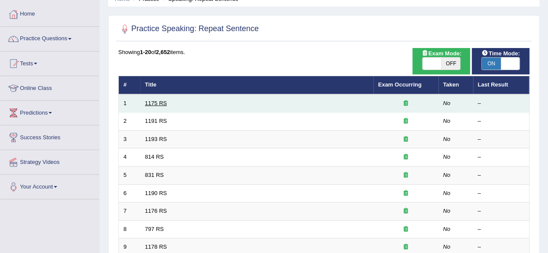
click at [159, 100] on link "1175 RS" at bounding box center [156, 103] width 22 height 6
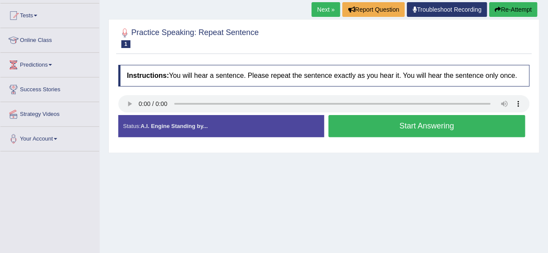
scroll to position [89, 0]
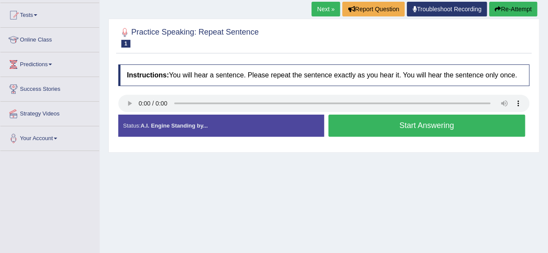
click at [382, 136] on button "Start Answering" at bounding box center [426, 126] width 197 height 22
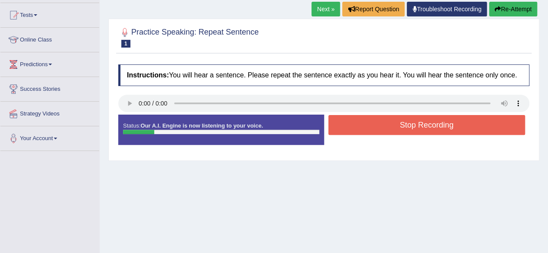
click at [382, 135] on button "Stop Recording" at bounding box center [426, 125] width 197 height 20
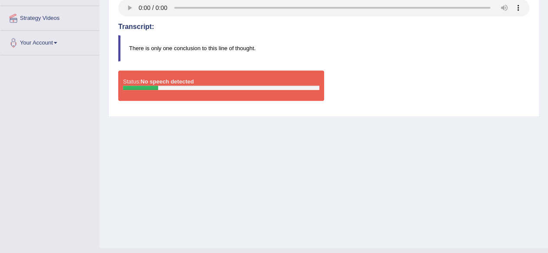
scroll to position [185, 0]
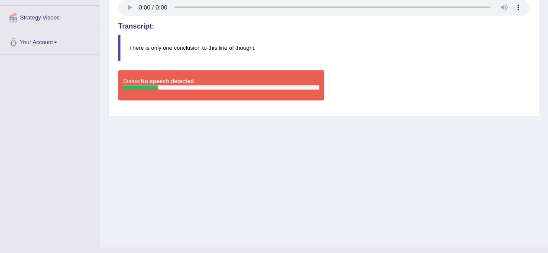
click at [416, 87] on div "Status: No speech detected Start Answering Stop Recording" at bounding box center [323, 89] width 411 height 39
click at [324, 52] on blockquote "There is only one conclusion to this line of thought." at bounding box center [323, 48] width 411 height 26
click at [202, 90] on div "Status: No speech detected" at bounding box center [221, 85] width 206 height 30
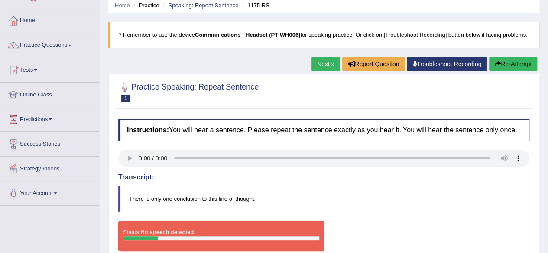
scroll to position [34, 0]
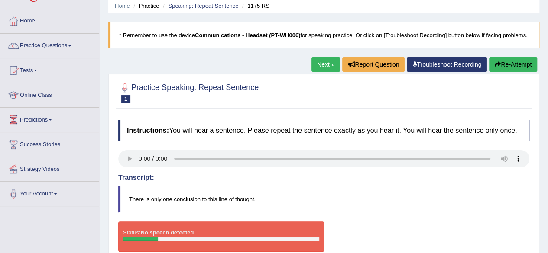
click at [517, 72] on button "Re-Attempt" at bounding box center [513, 64] width 48 height 15
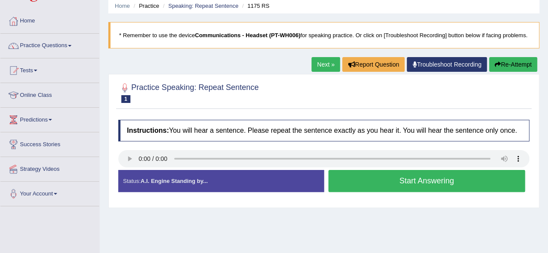
click at [360, 192] on button "Start Answering" at bounding box center [426, 181] width 197 height 22
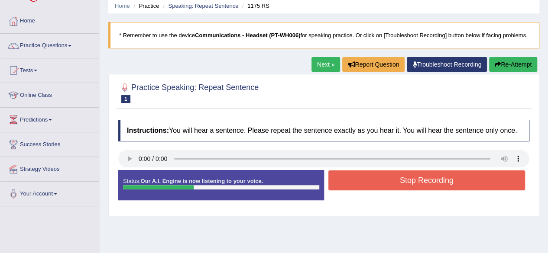
click at [363, 191] on button "Stop Recording" at bounding box center [426, 181] width 197 height 20
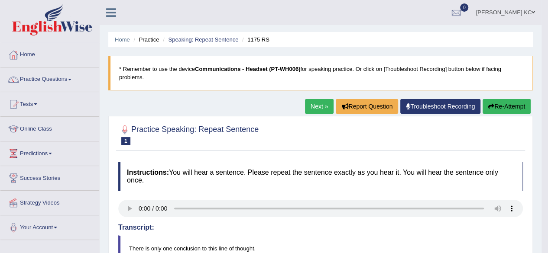
click at [315, 114] on div "Next » Report Question Troubleshoot Recording Re-Attempt" at bounding box center [419, 107] width 228 height 17
click at [315, 113] on link "Next »" at bounding box center [319, 106] width 29 height 15
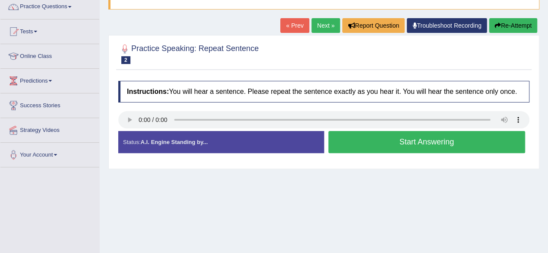
scroll to position [73, 0]
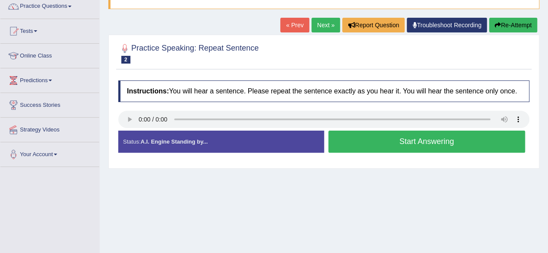
click at [366, 153] on button "Start Answering" at bounding box center [426, 142] width 197 height 22
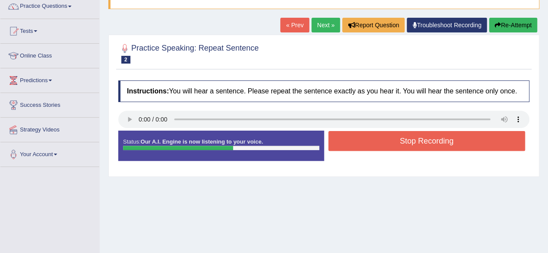
click at [369, 151] on button "Stop Recording" at bounding box center [426, 141] width 197 height 20
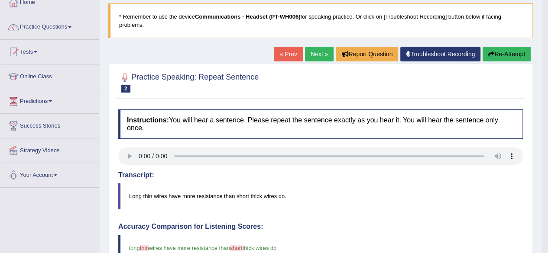
scroll to position [0, 0]
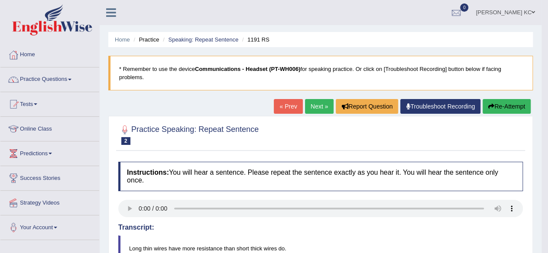
click at [499, 111] on button "Re-Attempt" at bounding box center [506, 106] width 48 height 15
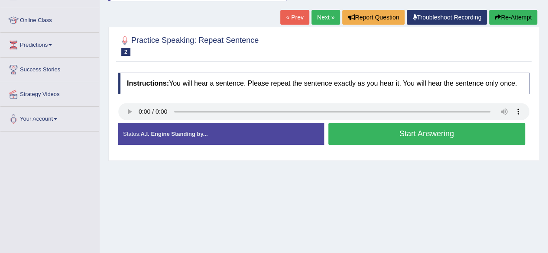
scroll to position [122, 0]
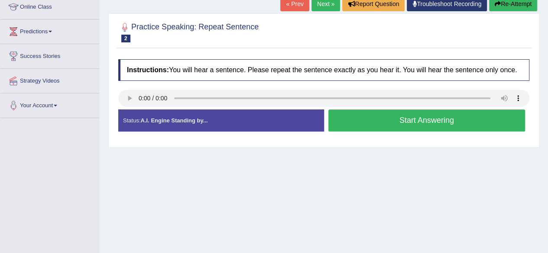
click at [371, 132] on button "Start Answering" at bounding box center [426, 121] width 197 height 22
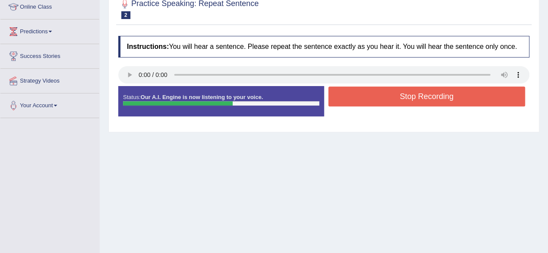
click at [390, 104] on button "Stop Recording" at bounding box center [426, 97] width 197 height 20
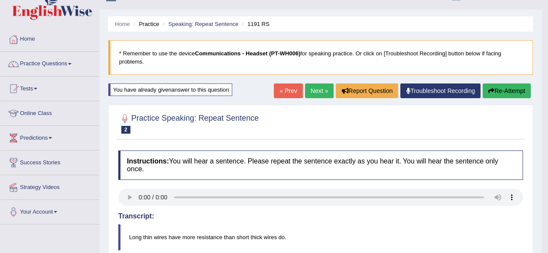
scroll to position [0, 0]
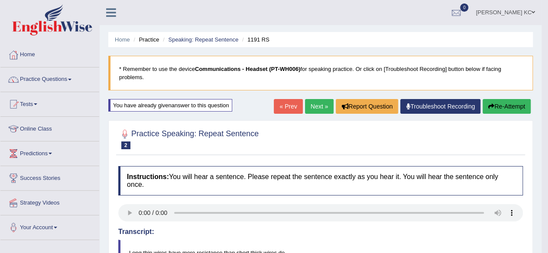
click at [319, 104] on link "Next »" at bounding box center [319, 106] width 29 height 15
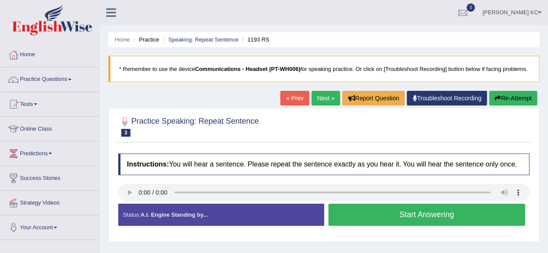
click at [351, 222] on button "Start Answering" at bounding box center [426, 215] width 197 height 22
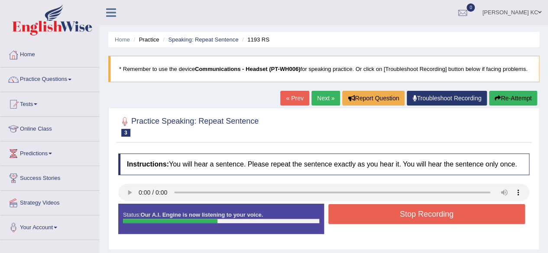
click at [351, 222] on button "Stop Recording" at bounding box center [426, 214] width 197 height 20
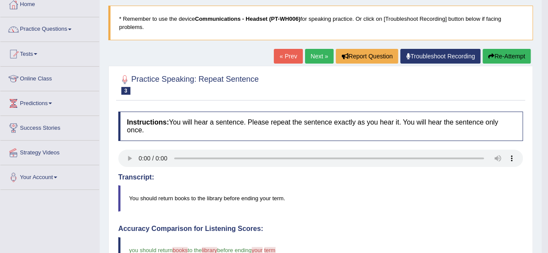
scroll to position [31, 0]
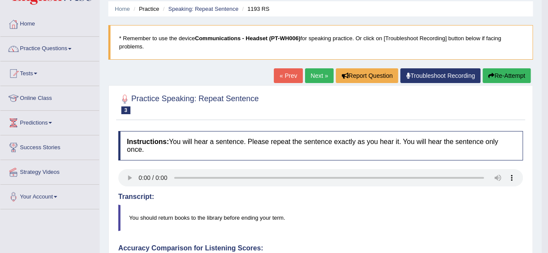
click at [510, 74] on button "Re-Attempt" at bounding box center [506, 75] width 48 height 15
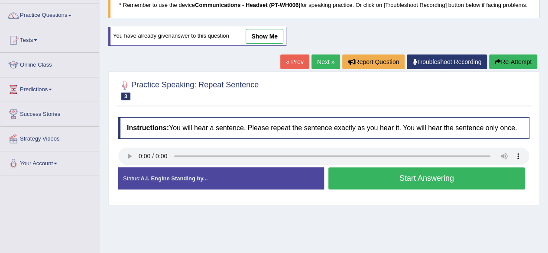
scroll to position [65, 0]
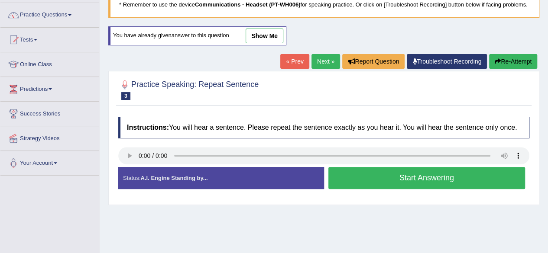
click at [378, 182] on button "Start Answering" at bounding box center [426, 178] width 197 height 22
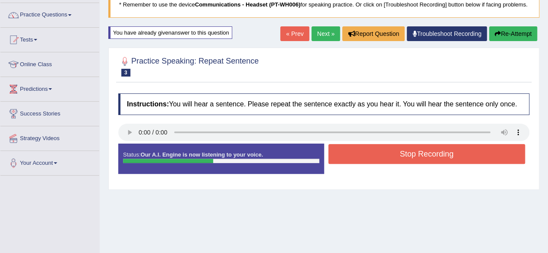
click at [398, 162] on button "Stop Recording" at bounding box center [426, 154] width 197 height 20
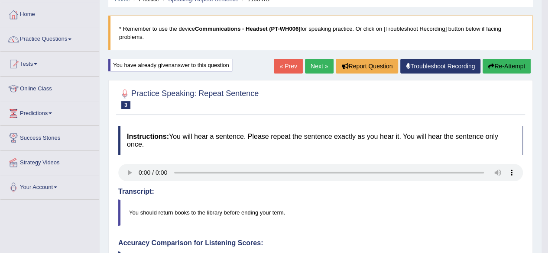
scroll to position [0, 0]
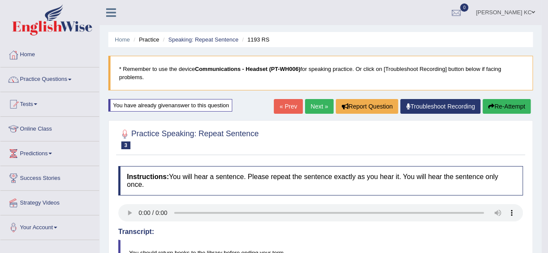
click at [316, 103] on link "Next »" at bounding box center [319, 106] width 29 height 15
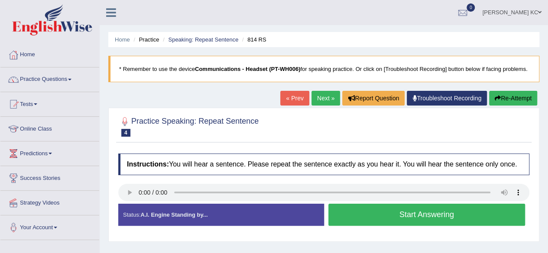
click at [367, 226] on button "Start Answering" at bounding box center [426, 215] width 197 height 22
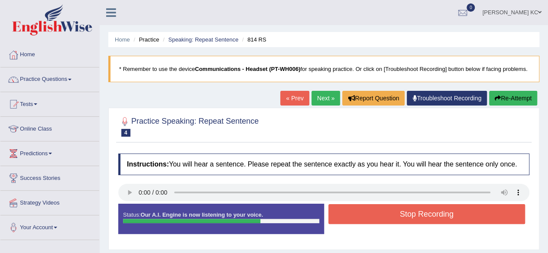
click at [366, 223] on button "Stop Recording" at bounding box center [426, 214] width 197 height 20
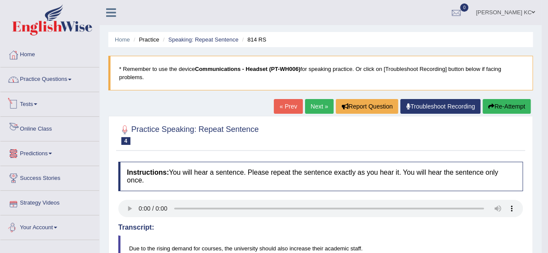
click at [64, 84] on link "Practice Questions" at bounding box center [49, 79] width 99 height 22
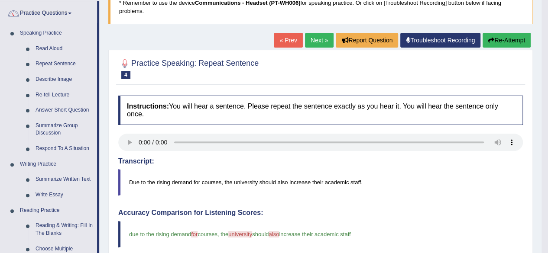
scroll to position [68, 0]
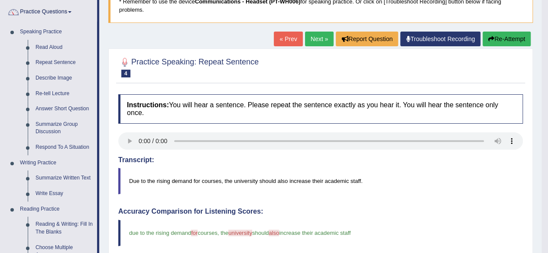
click at [317, 36] on link "Next »" at bounding box center [319, 39] width 29 height 15
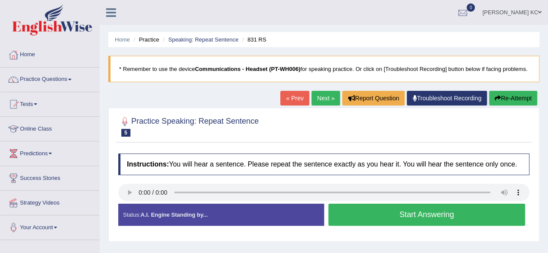
click at [371, 226] on button "Start Answering" at bounding box center [426, 215] width 197 height 22
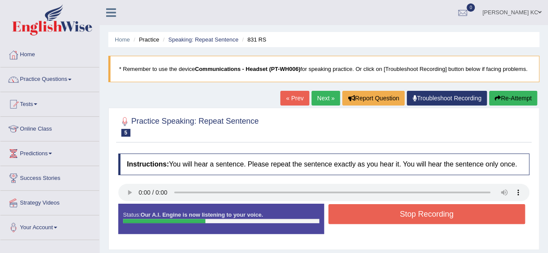
click at [372, 216] on button "Stop Recording" at bounding box center [426, 214] width 197 height 20
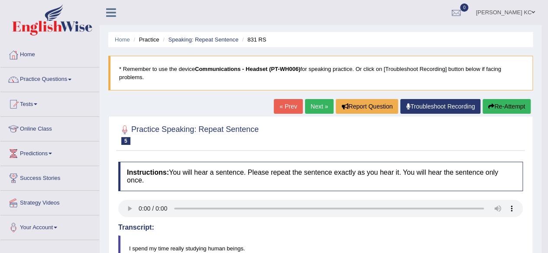
click at [488, 111] on button "Re-Attempt" at bounding box center [506, 106] width 48 height 15
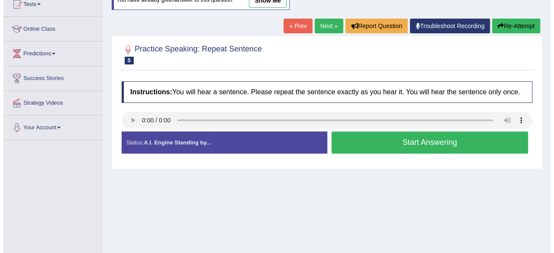
scroll to position [105, 0]
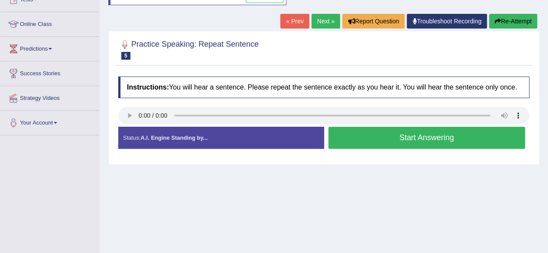
click at [382, 146] on button "Start Answering" at bounding box center [426, 138] width 197 height 22
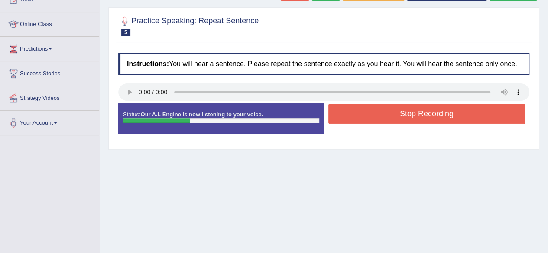
click at [393, 124] on button "Stop Recording" at bounding box center [426, 114] width 197 height 20
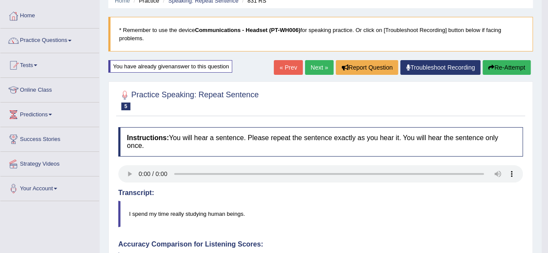
scroll to position [0, 0]
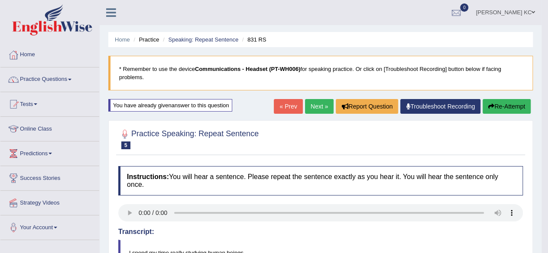
click at [319, 111] on link "Next »" at bounding box center [319, 106] width 29 height 15
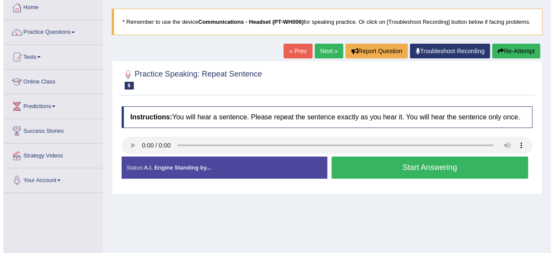
scroll to position [48, 0]
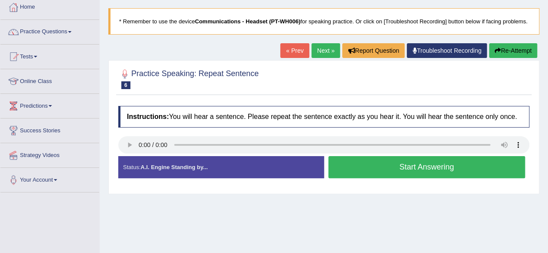
click at [373, 181] on div "Start Answering" at bounding box center [427, 168] width 206 height 24
click at [371, 178] on button "Start Answering" at bounding box center [426, 167] width 197 height 22
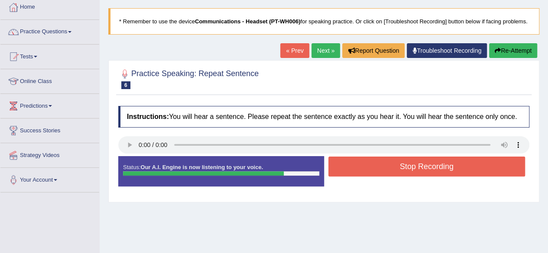
click at [371, 177] on button "Stop Recording" at bounding box center [426, 167] width 197 height 20
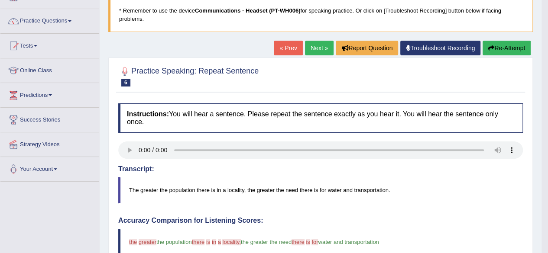
scroll to position [0, 0]
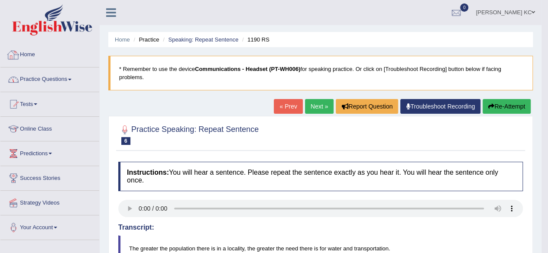
click at [71, 79] on span at bounding box center [69, 80] width 3 height 2
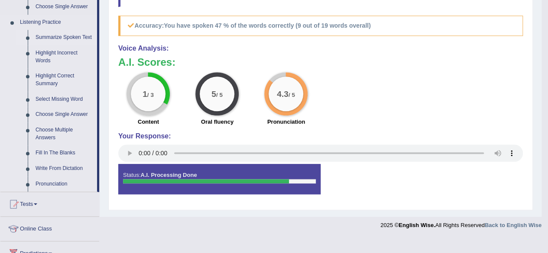
scroll to position [364, 0]
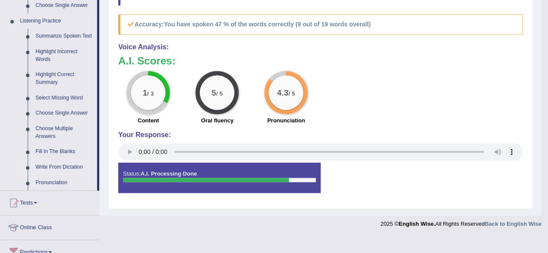
click at [46, 164] on link "Write From Dictation" at bounding box center [64, 168] width 65 height 16
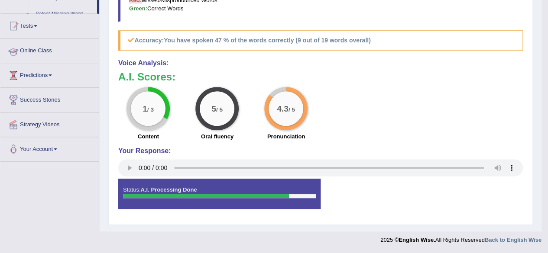
scroll to position [286, 0]
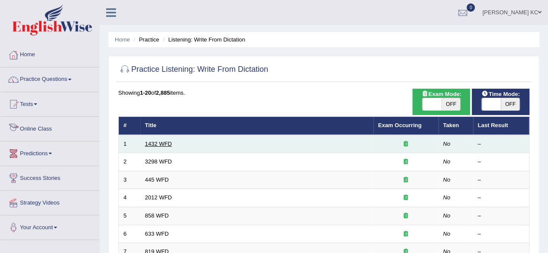
click at [148, 144] on link "1432 WFD" at bounding box center [158, 144] width 27 height 6
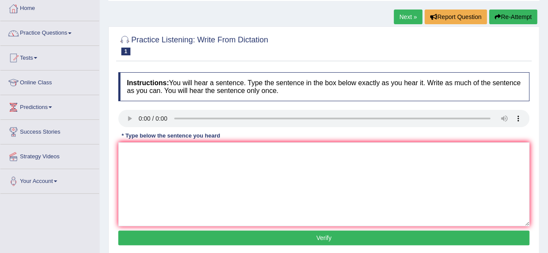
scroll to position [48, 0]
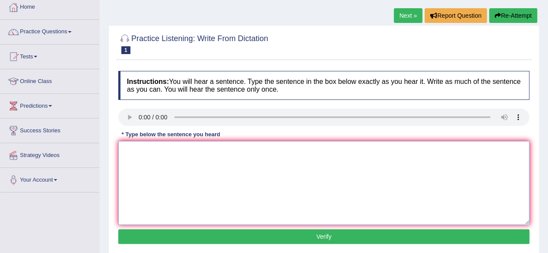
click at [148, 144] on textarea at bounding box center [323, 183] width 411 height 84
click at [158, 156] on textarea at bounding box center [323, 183] width 411 height 84
type textarea "m"
click at [214, 150] on textarea "More physical activity is beneficia; for" at bounding box center [323, 183] width 411 height 84
click at [233, 155] on textarea "More physical activity is beneficial for" at bounding box center [323, 183] width 411 height 84
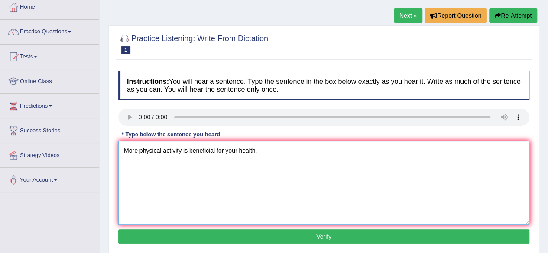
type textarea "More physical activity is beneficial for your health."
click at [267, 233] on button "Verify" at bounding box center [323, 237] width 411 height 15
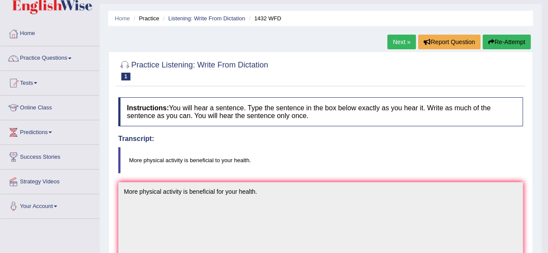
scroll to position [0, 0]
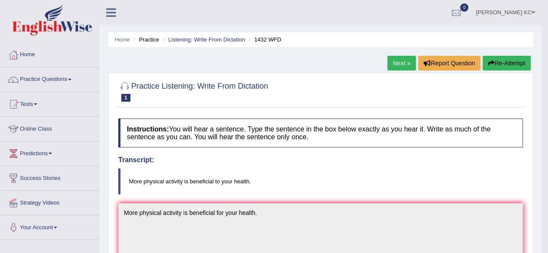
click at [398, 63] on link "Next »" at bounding box center [401, 63] width 29 height 15
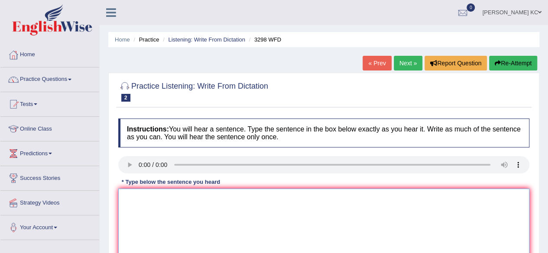
click at [133, 204] on textarea at bounding box center [323, 231] width 411 height 84
type textarea "a"
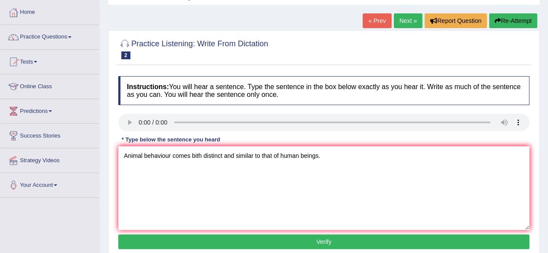
click at [0, 216] on div "Toggle navigation Home Practice Questions Speaking Practice Read Aloud Repeat S…" at bounding box center [274, 183] width 548 height 450
click at [197, 156] on textarea "Animal behaviour comes bith distinct and similar to that of human beings." at bounding box center [323, 188] width 411 height 84
type textarea "Animal behaviour comes both distinct and similar to that of human beings."
click at [289, 242] on button "Verify" at bounding box center [323, 242] width 411 height 15
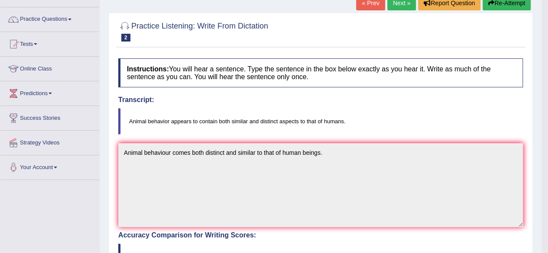
scroll to position [60, 0]
click at [401, 6] on link "Next »" at bounding box center [401, 3] width 29 height 15
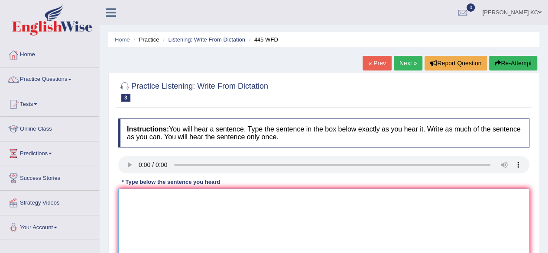
click at [137, 211] on textarea at bounding box center [323, 231] width 411 height 84
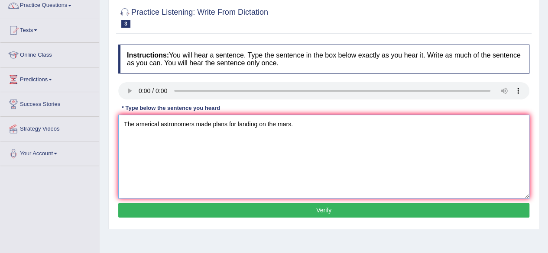
scroll to position [84, 0]
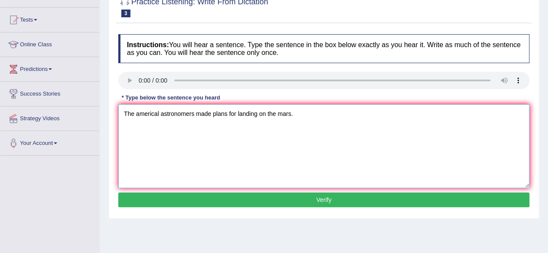
type textarea "The americal astronomers made plans for landing on the mars."
click at [166, 201] on button "Verify" at bounding box center [323, 200] width 411 height 15
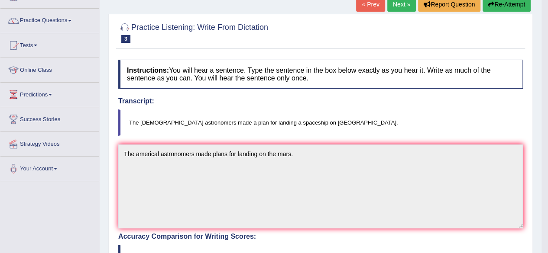
scroll to position [58, 0]
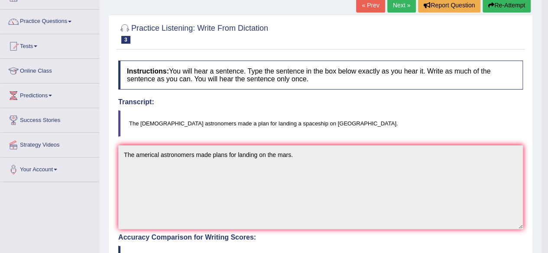
click at [393, 4] on link "Next »" at bounding box center [401, 5] width 29 height 15
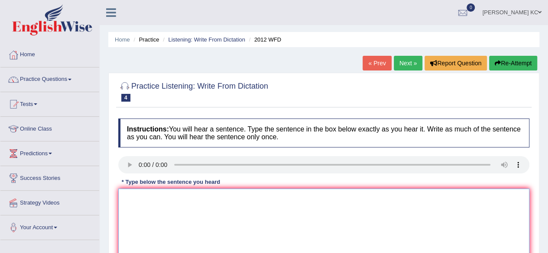
click at [125, 204] on textarea at bounding box center [323, 231] width 411 height 84
click at [125, 204] on textarea "There is a great deal pf" at bounding box center [323, 231] width 411 height 84
click at [197, 196] on textarea "There is a great deal pf" at bounding box center [323, 231] width 411 height 84
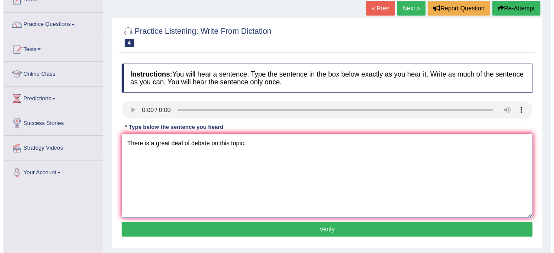
scroll to position [56, 0]
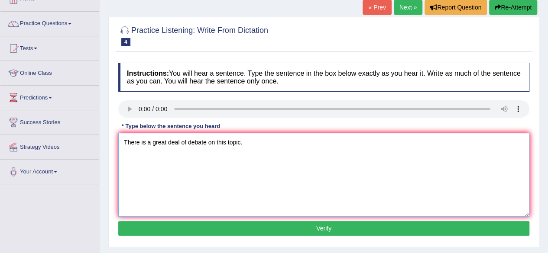
type textarea "There is a great deal of debate on this topic."
click at [225, 227] on button "Verify" at bounding box center [323, 228] width 411 height 15
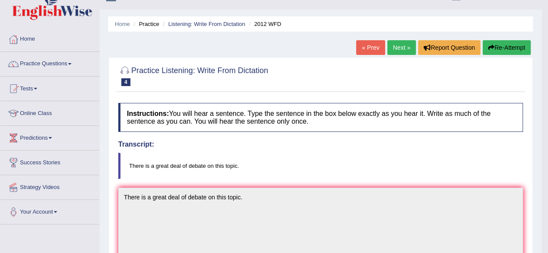
scroll to position [0, 0]
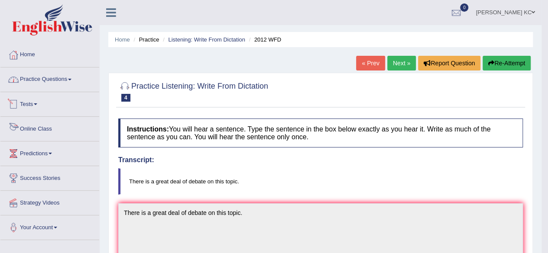
click at [54, 84] on link "Practice Questions" at bounding box center [49, 79] width 99 height 22
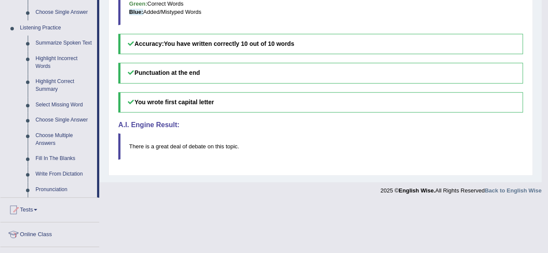
scroll to position [361, 0]
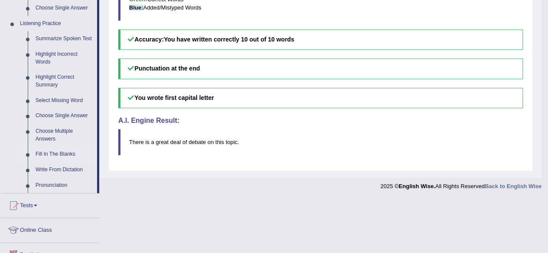
click at [44, 154] on link "Fill In The Blanks" at bounding box center [64, 155] width 65 height 16
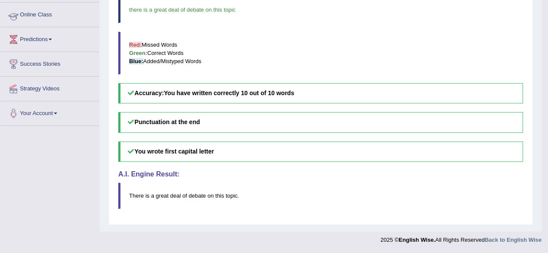
scroll to position [274, 0]
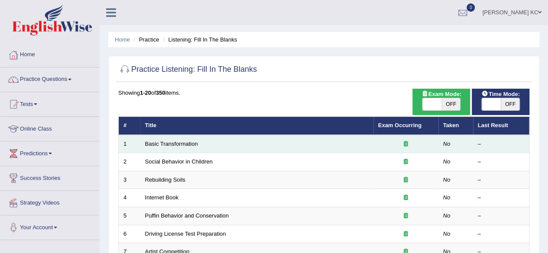
click at [143, 144] on td "Basic Transformation" at bounding box center [256, 144] width 233 height 18
click at [153, 144] on link "Basic Transformation" at bounding box center [171, 144] width 53 height 6
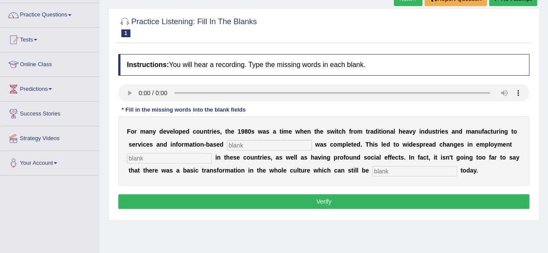
scroll to position [67, 0]
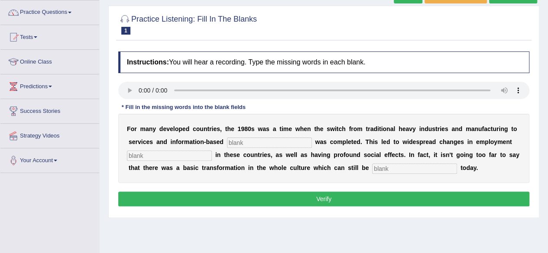
click at [259, 147] on input "text" at bounding box center [269, 143] width 85 height 10
type input "enterprises"
click at [194, 151] on input "text" at bounding box center [169, 156] width 85 height 10
type input "pattern"
click at [390, 166] on input "text" at bounding box center [414, 169] width 85 height 10
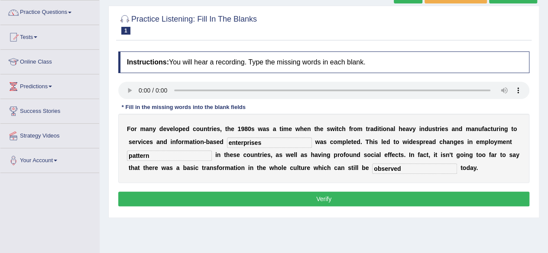
type input "observed"
click at [319, 201] on button "Verify" at bounding box center [323, 199] width 411 height 15
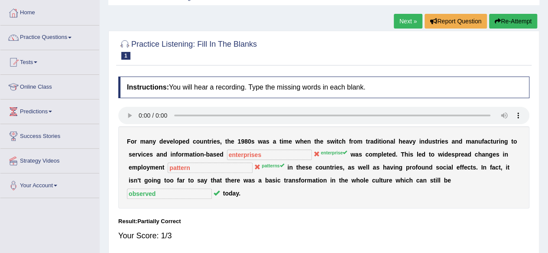
scroll to position [39, 0]
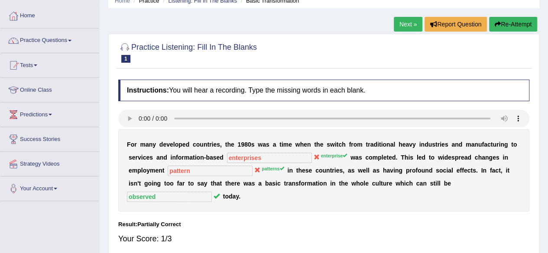
click at [403, 29] on link "Next »" at bounding box center [408, 24] width 29 height 15
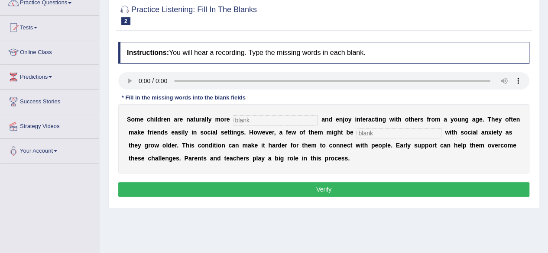
scroll to position [75, 0]
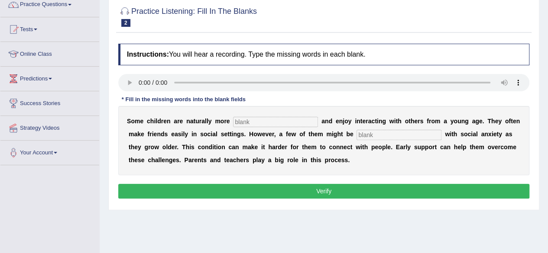
click at [250, 122] on input "text" at bounding box center [275, 122] width 85 height 10
type input "sociable"
click at [401, 135] on input "text" at bounding box center [398, 135] width 85 height 10
type input "diagnosed"
click at [349, 192] on button "Verify" at bounding box center [323, 191] width 411 height 15
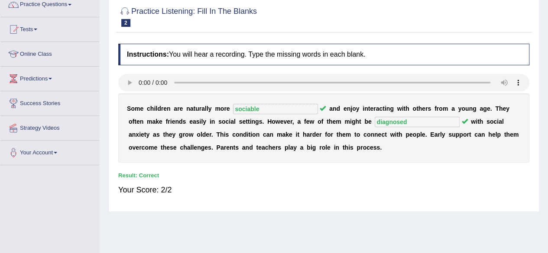
scroll to position [0, 0]
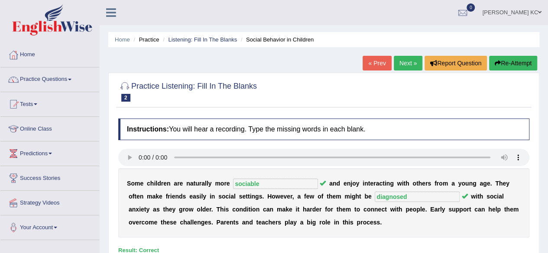
click at [411, 62] on link "Next »" at bounding box center [408, 63] width 29 height 15
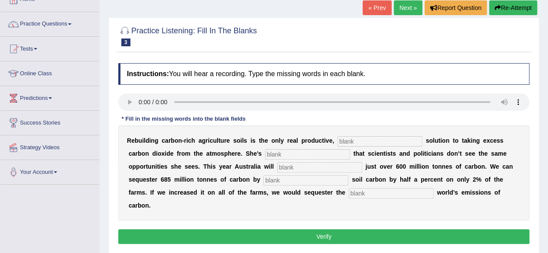
click at [356, 144] on input "text" at bounding box center [379, 141] width 85 height 10
type input "permanent"
click at [283, 154] on input "text" at bounding box center [307, 154] width 85 height 10
type input "fraustrated"
click at [300, 169] on input "text" at bounding box center [319, 167] width 85 height 10
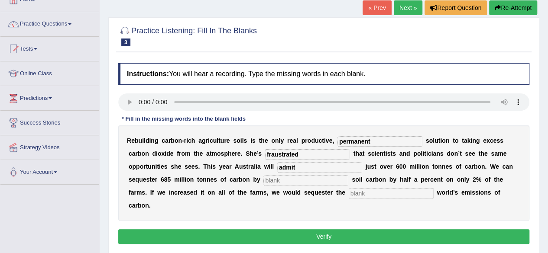
type input "admit"
click at [289, 181] on input "text" at bounding box center [305, 180] width 85 height 10
type input "increasing"
click at [374, 194] on input "text" at bounding box center [391, 193] width 85 height 10
type input "whole"
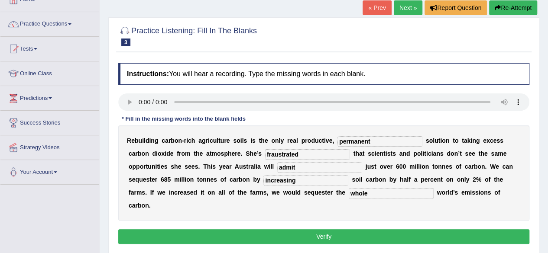
click at [339, 231] on button "Verify" at bounding box center [323, 237] width 411 height 15
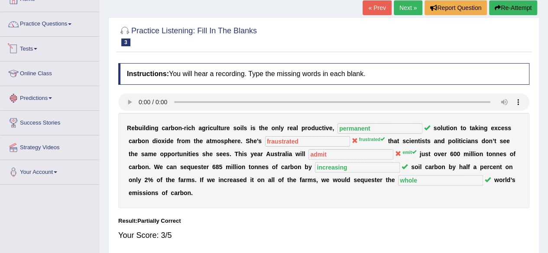
click at [47, 33] on li "Practice Questions Speaking Practice Read Aloud Repeat Sentence Describe Image …" at bounding box center [49, 24] width 99 height 25
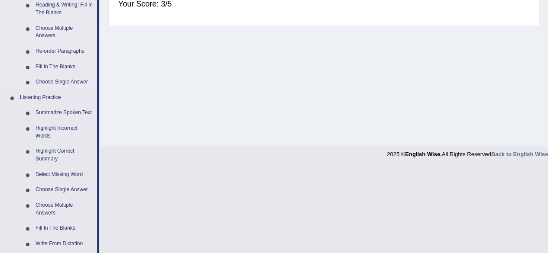
scroll to position [289, 0]
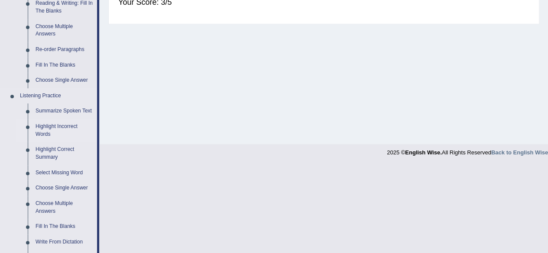
click at [47, 129] on link "Highlight Incorrect Words" at bounding box center [64, 130] width 65 height 23
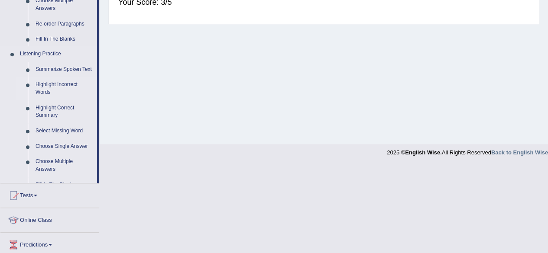
scroll to position [201, 0]
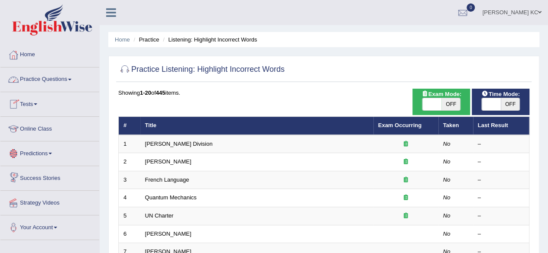
click at [56, 73] on link "Practice Questions" at bounding box center [49, 79] width 99 height 22
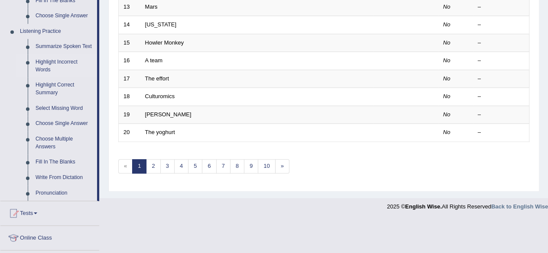
scroll to position [362, 0]
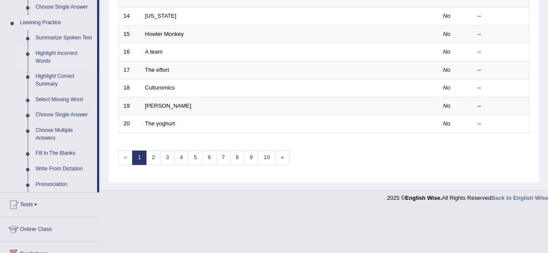
click at [45, 50] on link "Highlight Incorrect Words" at bounding box center [64, 57] width 65 height 23
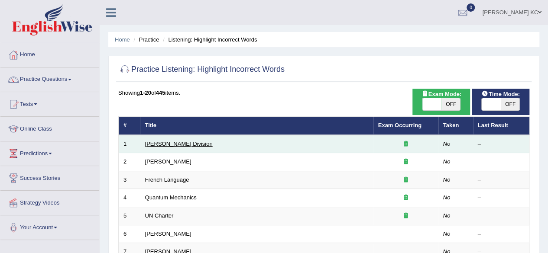
click at [163, 141] on link "[PERSON_NAME] Division" at bounding box center [179, 144] width 68 height 6
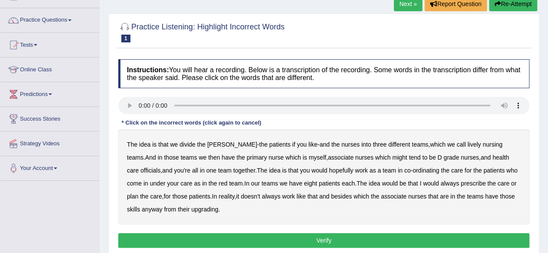
scroll to position [60, 0]
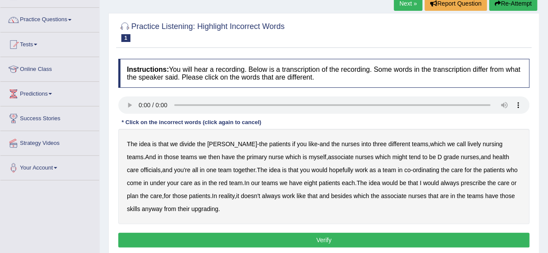
click at [467, 143] on b "lively" at bounding box center [473, 144] width 13 height 7
click at [392, 158] on b "might" at bounding box center [399, 157] width 15 height 7
click at [440, 184] on b "always" at bounding box center [449, 183] width 19 height 7
click at [191, 208] on b "upgrading" at bounding box center [204, 209] width 27 height 7
click at [335, 239] on button "Verify" at bounding box center [323, 240] width 411 height 15
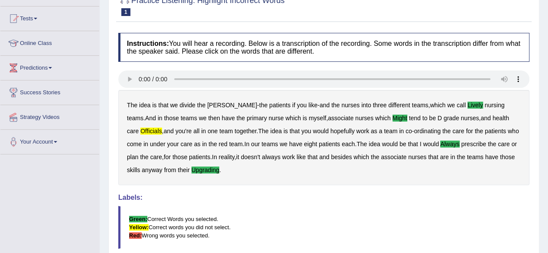
scroll to position [0, 0]
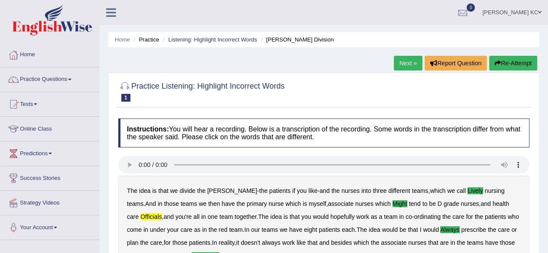
click at [410, 66] on link "Next »" at bounding box center [408, 63] width 29 height 15
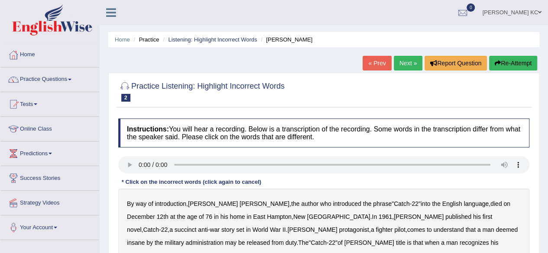
click at [197, 226] on b "succinct" at bounding box center [186, 229] width 22 height 7
click at [223, 239] on b "administration" at bounding box center [204, 242] width 38 height 7
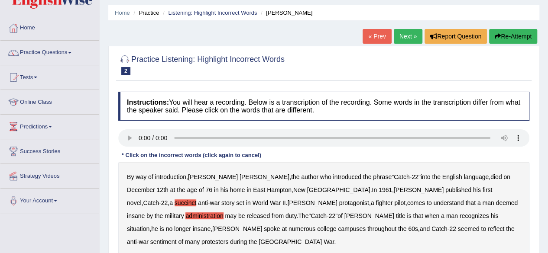
scroll to position [28, 0]
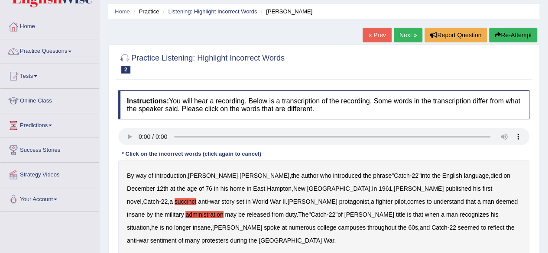
click at [149, 224] on b "situation" at bounding box center [138, 227] width 23 height 7
click at [488, 226] on b "reflect" at bounding box center [496, 227] width 16 height 7
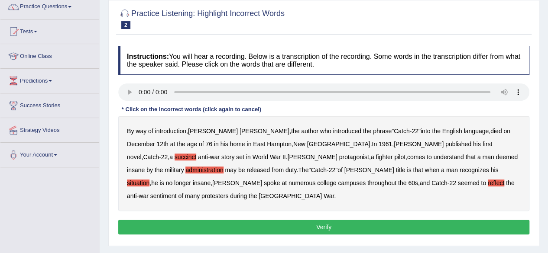
scroll to position [75, 0]
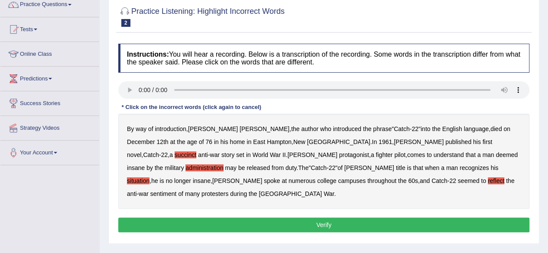
click at [372, 218] on button "Verify" at bounding box center [323, 225] width 411 height 15
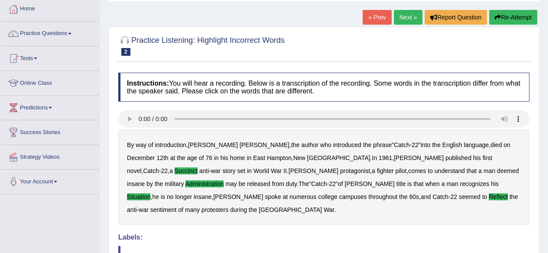
scroll to position [45, 0]
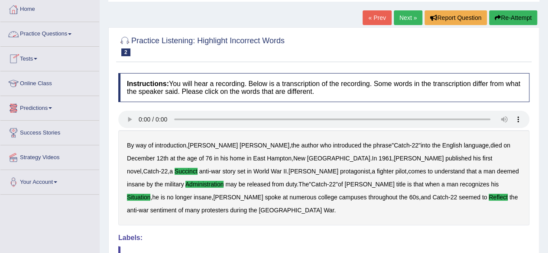
click at [72, 35] on link "Practice Questions" at bounding box center [49, 33] width 99 height 22
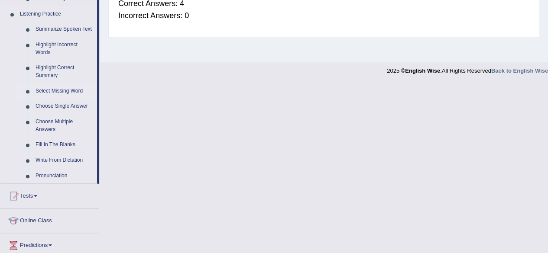
scroll to position [371, 0]
click at [69, 31] on link "Summarize Spoken Text" at bounding box center [64, 29] width 65 height 16
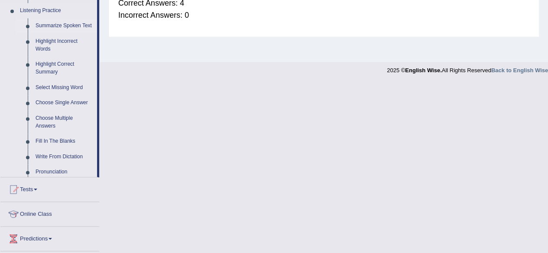
scroll to position [201, 0]
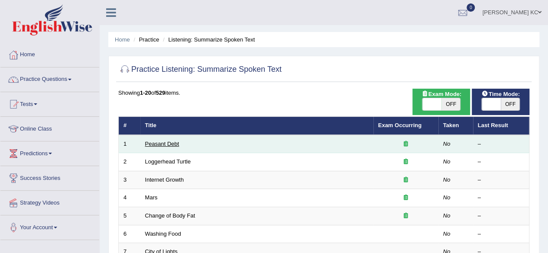
click at [170, 146] on link "Peasant Debt" at bounding box center [162, 144] width 34 height 6
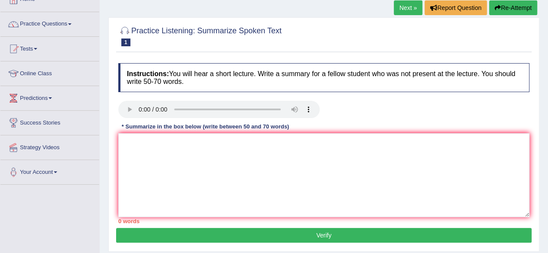
scroll to position [58, 0]
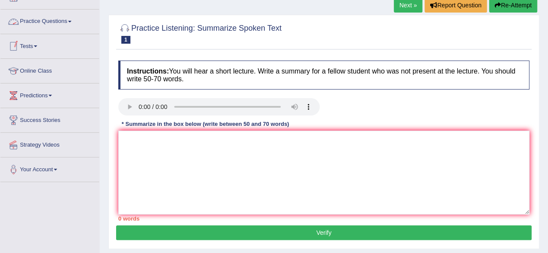
click at [64, 21] on link "Practice Questions" at bounding box center [49, 21] width 99 height 22
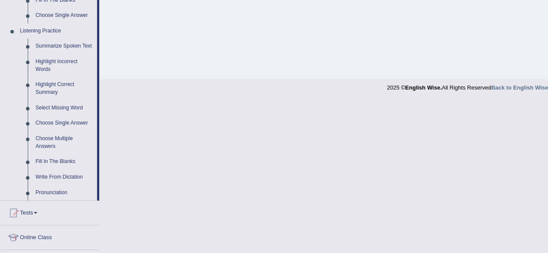
scroll to position [365, 0]
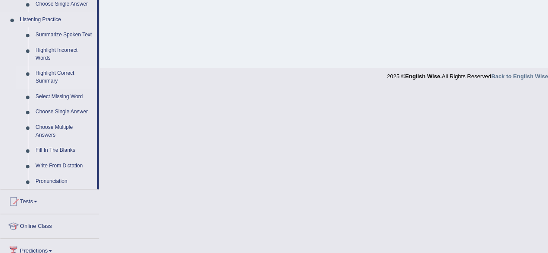
click at [47, 74] on link "Highlight Correct Summary" at bounding box center [64, 77] width 65 height 23
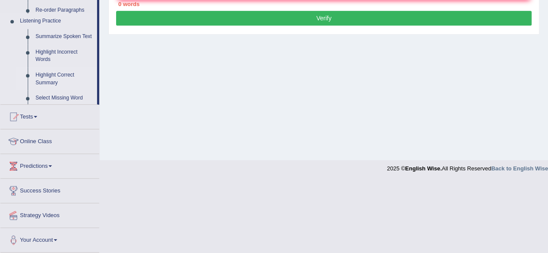
scroll to position [201, 0]
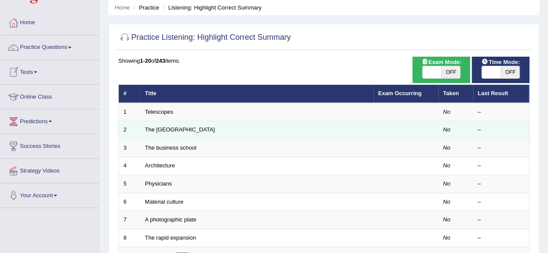
scroll to position [36, 0]
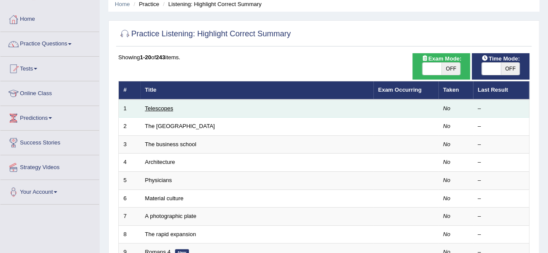
click at [159, 109] on link "Telescopes" at bounding box center [159, 108] width 28 height 6
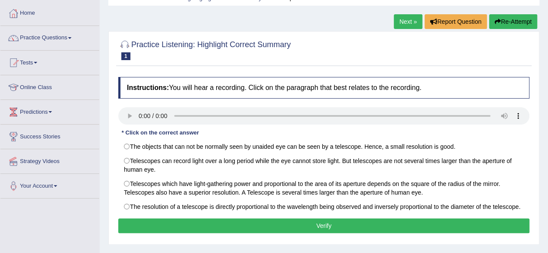
scroll to position [44, 0]
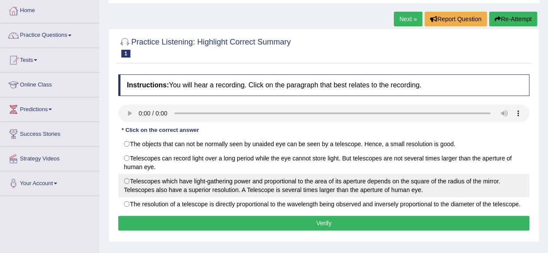
click at [126, 180] on label "Telescopes which have light-gathering power and proportional to the area of its…" at bounding box center [323, 185] width 411 height 23
radio input "true"
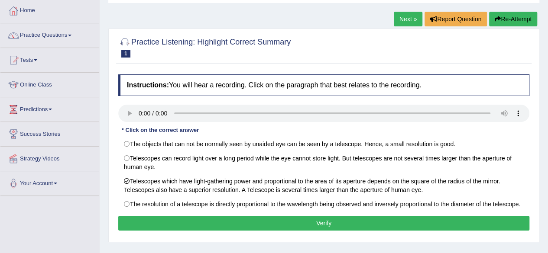
click at [271, 224] on button "Verify" at bounding box center [323, 223] width 411 height 15
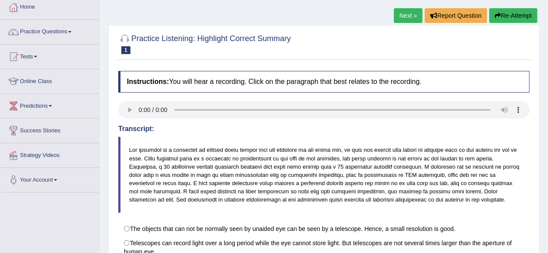
scroll to position [47, 0]
click at [68, 26] on link "Practice Questions" at bounding box center [49, 31] width 99 height 22
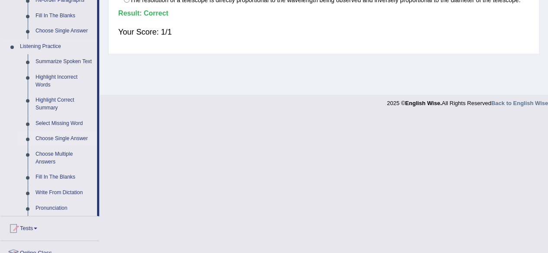
scroll to position [339, 0]
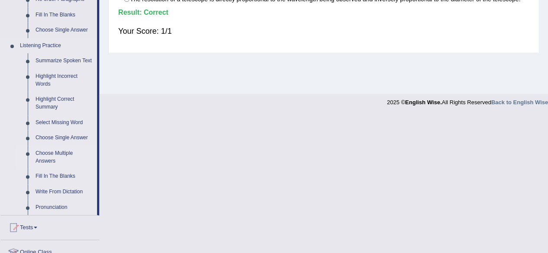
click at [52, 154] on link "Choose Multiple Answers" at bounding box center [64, 157] width 65 height 23
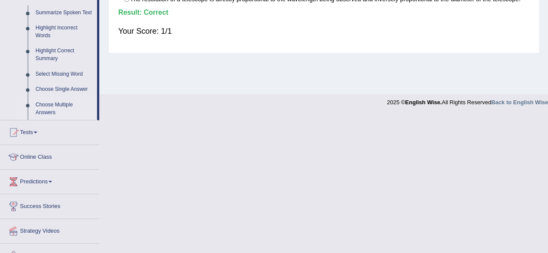
scroll to position [201, 0]
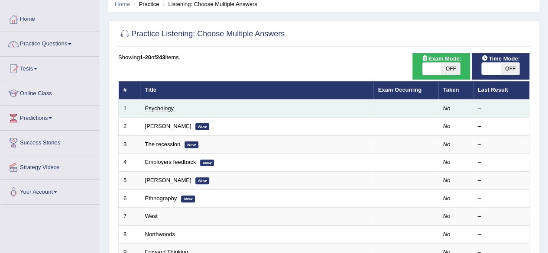
click at [159, 109] on link "Psychology" at bounding box center [159, 108] width 29 height 6
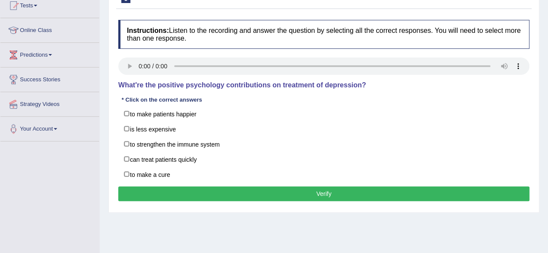
scroll to position [101, 0]
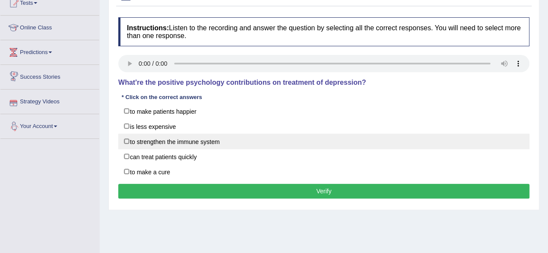
click at [129, 140] on label "to strengthen the immune system" at bounding box center [323, 142] width 411 height 16
checkbox input "true"
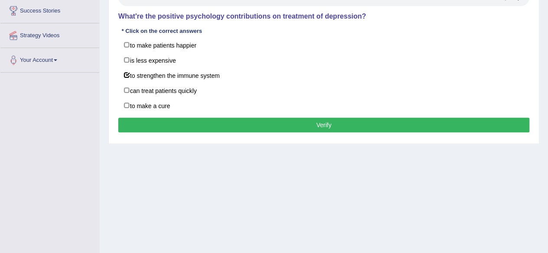
scroll to position [168, 0]
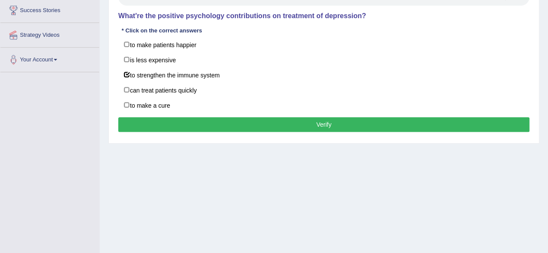
click at [209, 125] on button "Verify" at bounding box center [323, 124] width 411 height 15
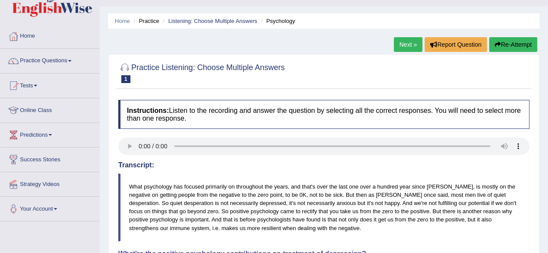
scroll to position [15, 0]
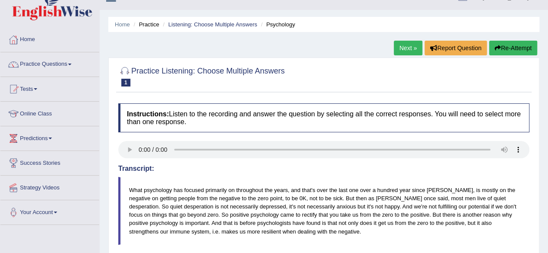
click at [406, 52] on link "Next »" at bounding box center [408, 48] width 29 height 15
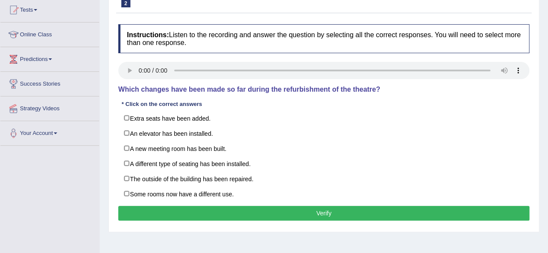
scroll to position [94, 0]
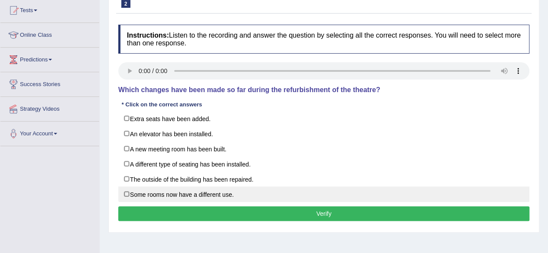
click label "Some rooms now have a different use."
checkbox input "false"
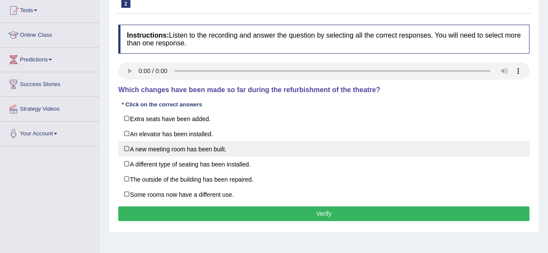
click label "A new meeting room has been built."
checkbox input "true"
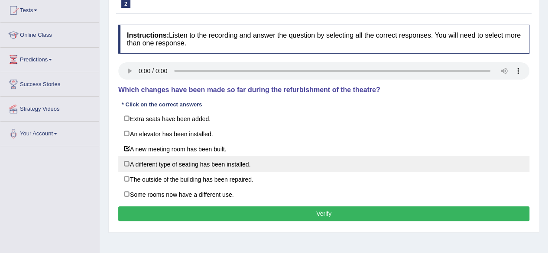
click label "A different type of seating has been installed."
checkbox input "true"
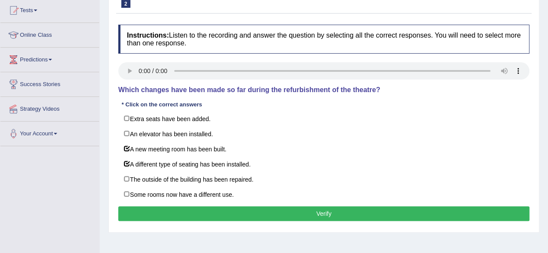
click button "Verify"
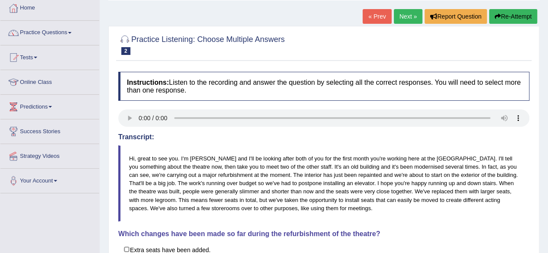
scroll to position [0, 0]
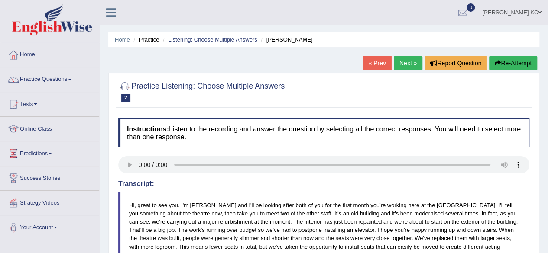
click link "Next »"
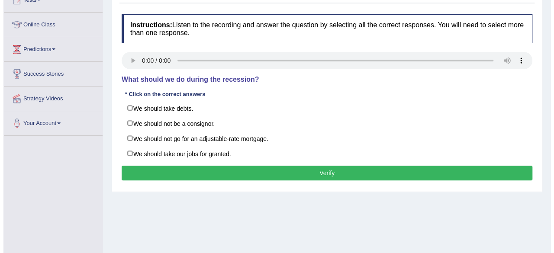
scroll to position [119, 0]
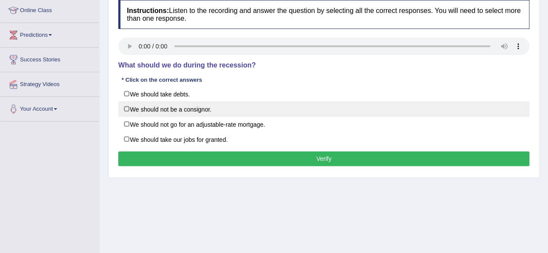
click at [123, 107] on label "We should not be a consignor." at bounding box center [323, 109] width 411 height 16
checkbox input "true"
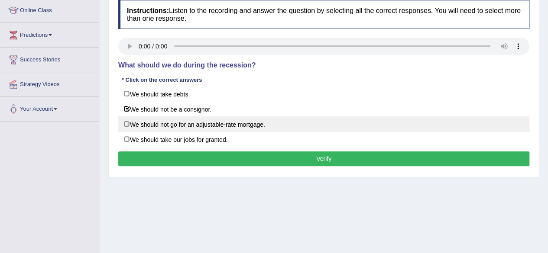
click at [125, 117] on label "We should not go for an adjustable-rate mortgage." at bounding box center [323, 124] width 411 height 16
checkbox input "true"
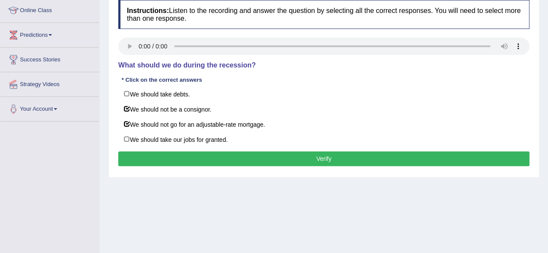
click at [306, 156] on button "Verify" at bounding box center [323, 159] width 411 height 15
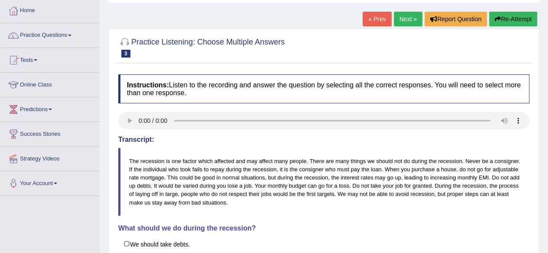
scroll to position [44, 0]
click at [410, 13] on link "Next »" at bounding box center [408, 19] width 29 height 15
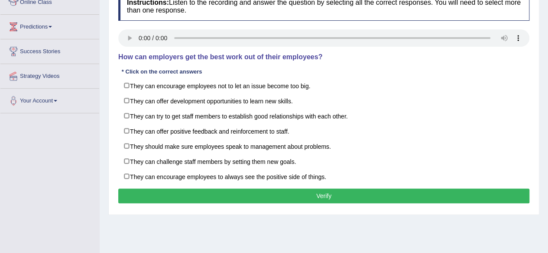
scroll to position [141, 0]
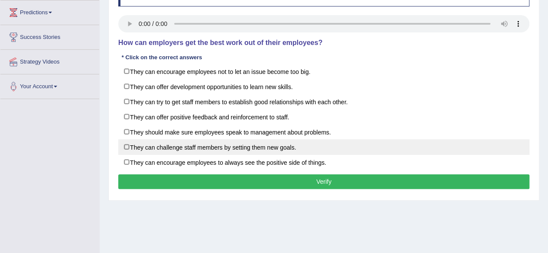
click at [129, 149] on label "They can challenge staff members by setting them new goals." at bounding box center [323, 147] width 411 height 16
checkbox input "true"
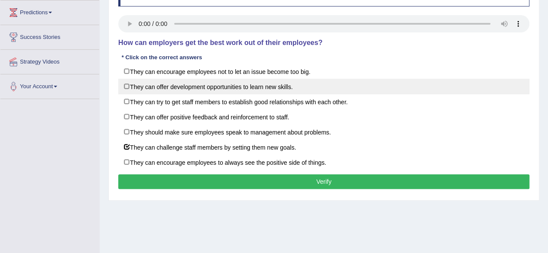
click at [129, 89] on label "They can offer development opportunities to learn new skills." at bounding box center [323, 87] width 411 height 16
checkbox input "true"
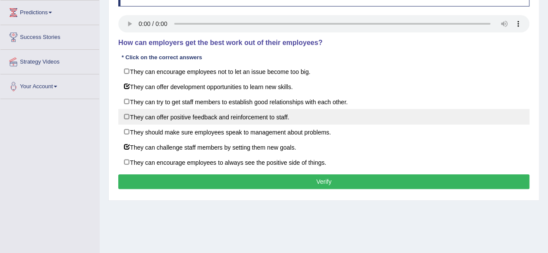
click at [126, 114] on label "They can offer positive feedback and reinforcement to staff." at bounding box center [323, 117] width 411 height 16
checkbox input "true"
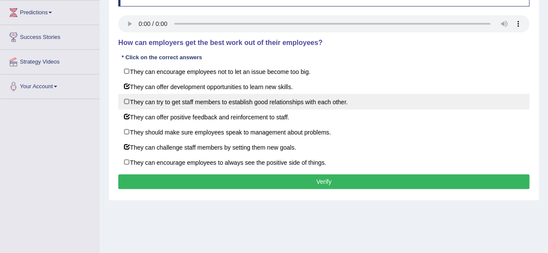
click at [127, 99] on label "They can try to get staff members to establish good relationships with each oth…" at bounding box center [323, 102] width 411 height 16
checkbox input "true"
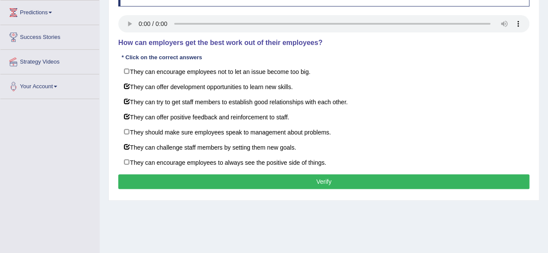
click at [230, 180] on button "Verify" at bounding box center [323, 182] width 411 height 15
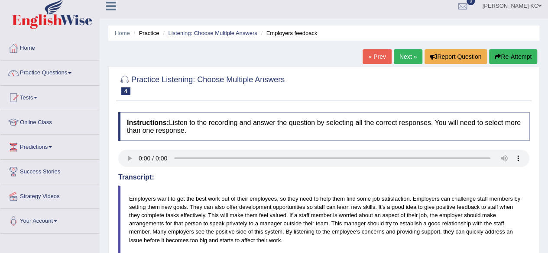
scroll to position [0, 0]
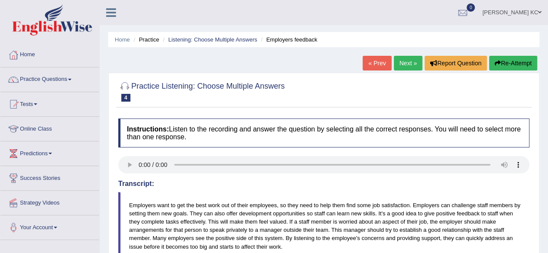
click at [403, 68] on link "Next »" at bounding box center [408, 63] width 29 height 15
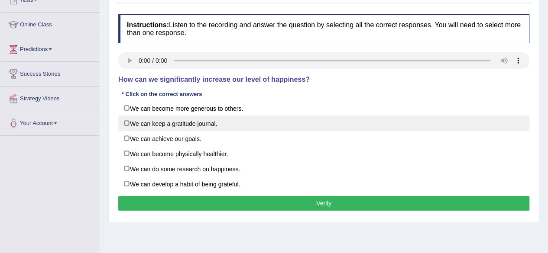
click at [128, 124] on label "We can keep a gratitude journal." at bounding box center [323, 124] width 411 height 16
checkbox input "true"
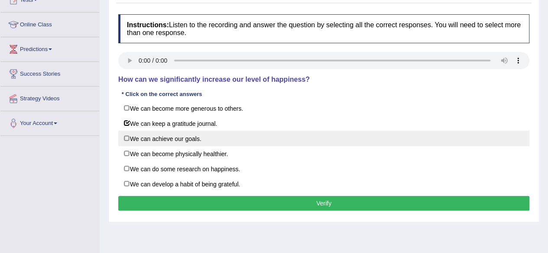
click at [128, 138] on label "We can achieve our goals." at bounding box center [323, 139] width 411 height 16
checkbox input "true"
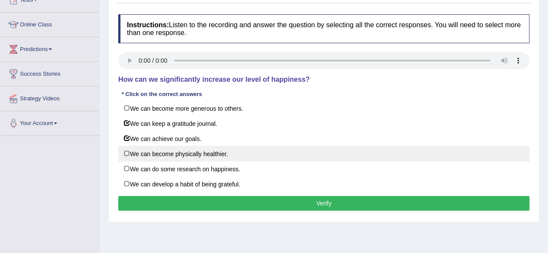
click at [128, 153] on label "We can become physically healthier." at bounding box center [323, 154] width 411 height 16
checkbox input "true"
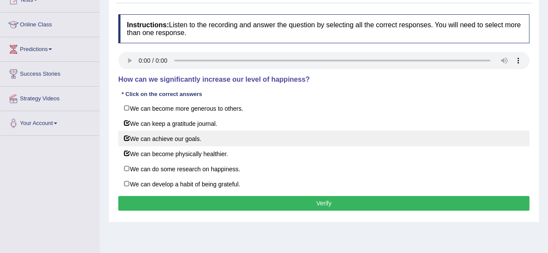
click at [130, 139] on label "We can achieve our goals." at bounding box center [323, 139] width 411 height 16
checkbox input "false"
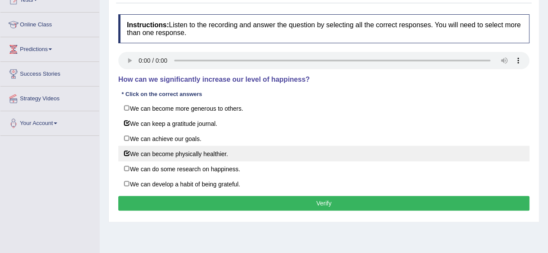
click at [126, 153] on label "We can become physically healthier." at bounding box center [323, 154] width 411 height 16
checkbox input "false"
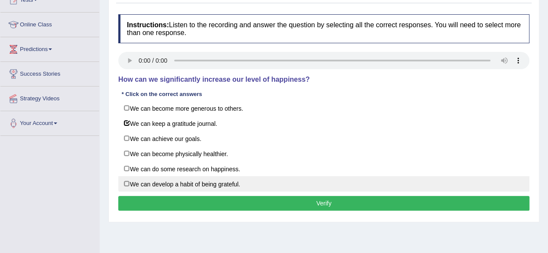
click at [126, 180] on label "We can develop a habit of being grateful." at bounding box center [323, 184] width 411 height 16
checkbox input "true"
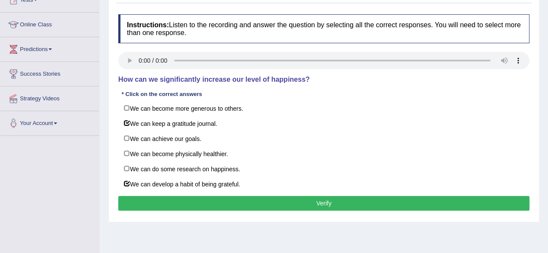
click at [207, 206] on button "Verify" at bounding box center [323, 203] width 411 height 15
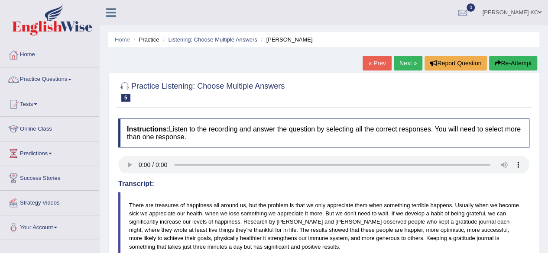
click at [401, 65] on link "Next »" at bounding box center [408, 63] width 29 height 15
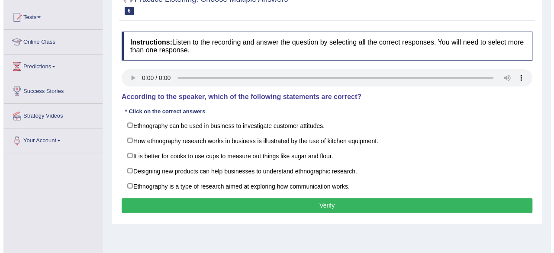
scroll to position [87, 0]
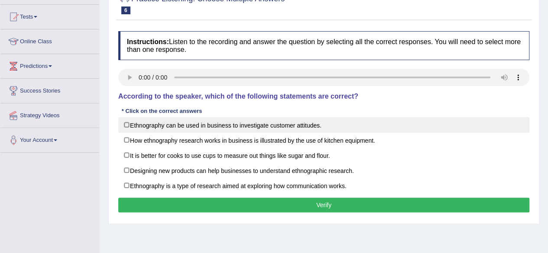
click at [127, 125] on label "Ethnography can be used in business to investigate customer attitudes." at bounding box center [323, 125] width 411 height 16
checkbox input "true"
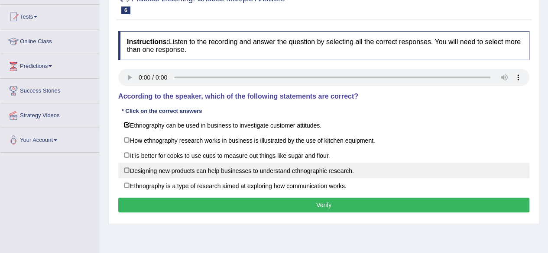
click at [185, 172] on label "Designing new products can help businesses to understand ethnographic research." at bounding box center [323, 171] width 411 height 16
checkbox input "true"
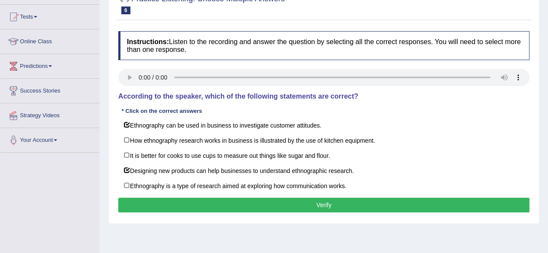
click at [218, 208] on button "Verify" at bounding box center [323, 205] width 411 height 15
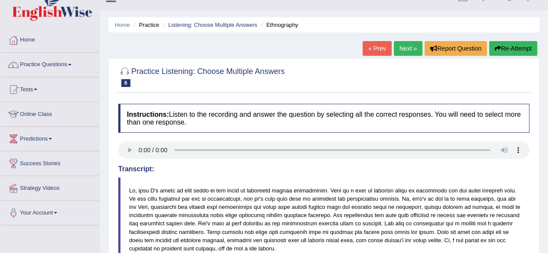
scroll to position [0, 0]
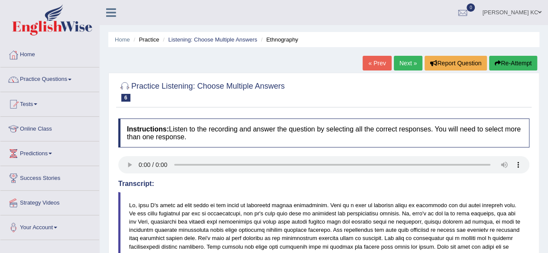
click at [406, 60] on link "Next »" at bounding box center [408, 63] width 29 height 15
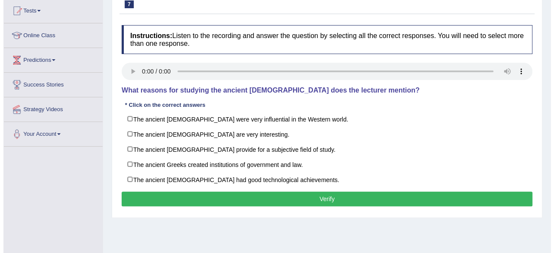
scroll to position [94, 0]
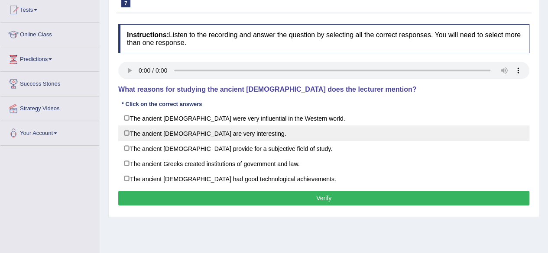
click at [125, 130] on label "The ancient Greeks are very interesting." at bounding box center [323, 134] width 411 height 16
checkbox input "true"
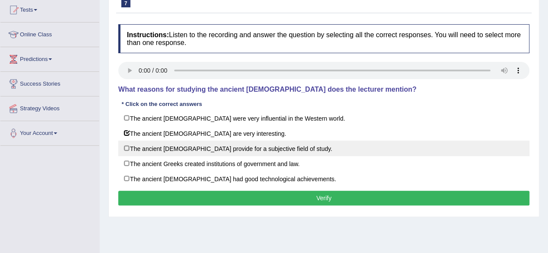
click at [127, 147] on label "The ancient Greeks provide for a subjective field of study." at bounding box center [323, 149] width 411 height 16
checkbox input "true"
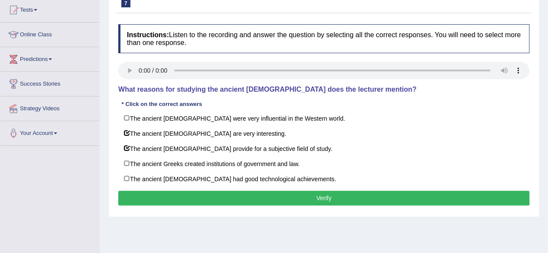
click at [233, 191] on button "Verify" at bounding box center [323, 198] width 411 height 15
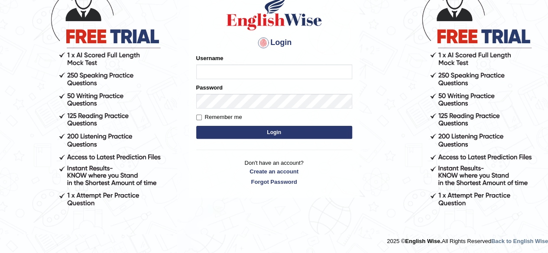
type input "RonitKC"
click at [255, 141] on form "Please fix the following errors: Username RonitKC Password Remember me Login" at bounding box center [274, 97] width 156 height 87
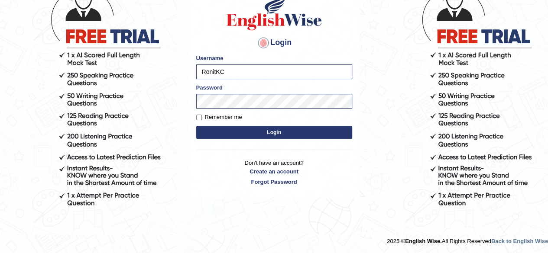
click at [256, 132] on button "Login" at bounding box center [274, 132] width 156 height 13
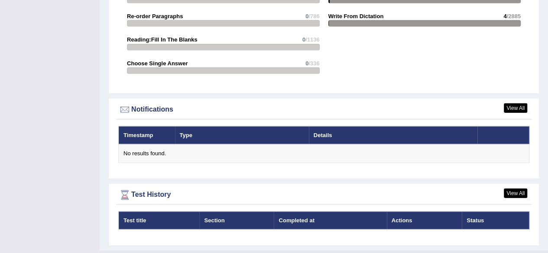
scroll to position [973, 0]
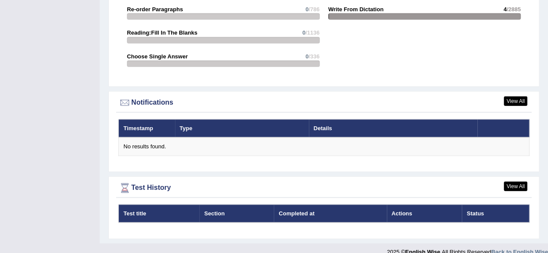
click at [517, 181] on div "View All Test History" at bounding box center [323, 189] width 415 height 17
click at [520, 182] on link "View All" at bounding box center [515, 187] width 23 height 10
